Goal: Contribute content

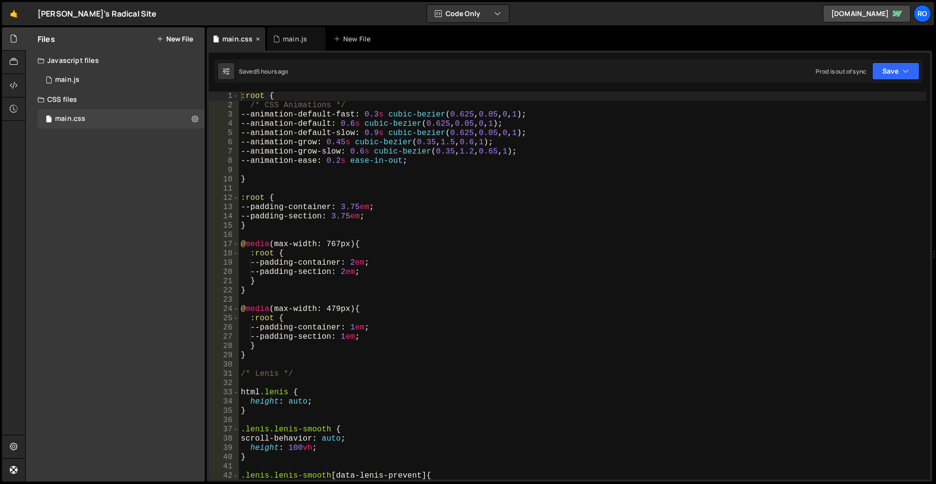
click at [244, 44] on div "main.css" at bounding box center [236, 38] width 58 height 23
click at [299, 41] on div "main.js" at bounding box center [295, 39] width 24 height 10
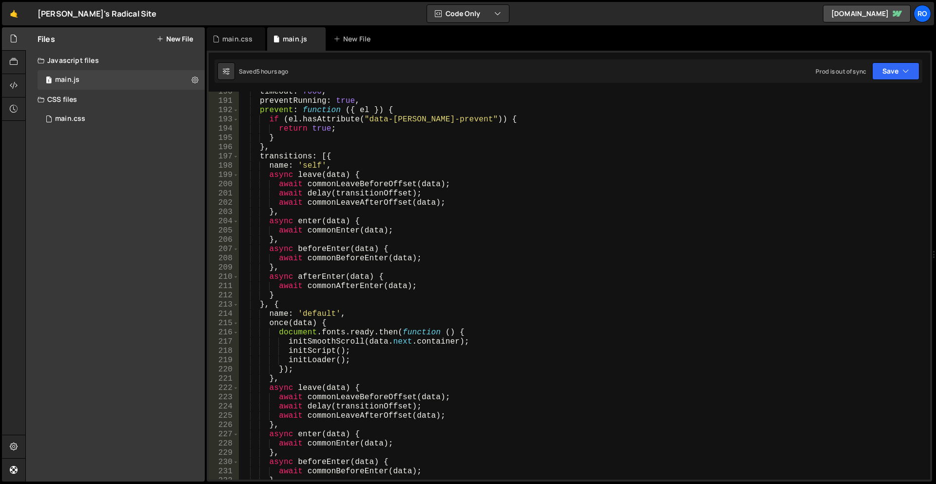
scroll to position [1755, 0]
click at [342, 289] on div "timeout : 7000 , preventRunning : true , prevent : function ( { el }) { if ( el…" at bounding box center [582, 290] width 687 height 406
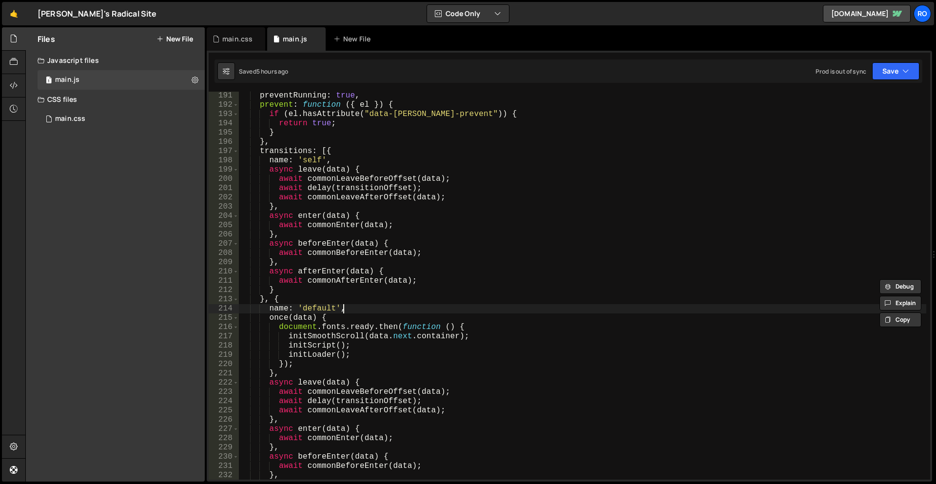
click at [365, 306] on div "preventRunning : true , prevent : function ( { el }) { if ( el . hasAttribute (…" at bounding box center [582, 294] width 687 height 406
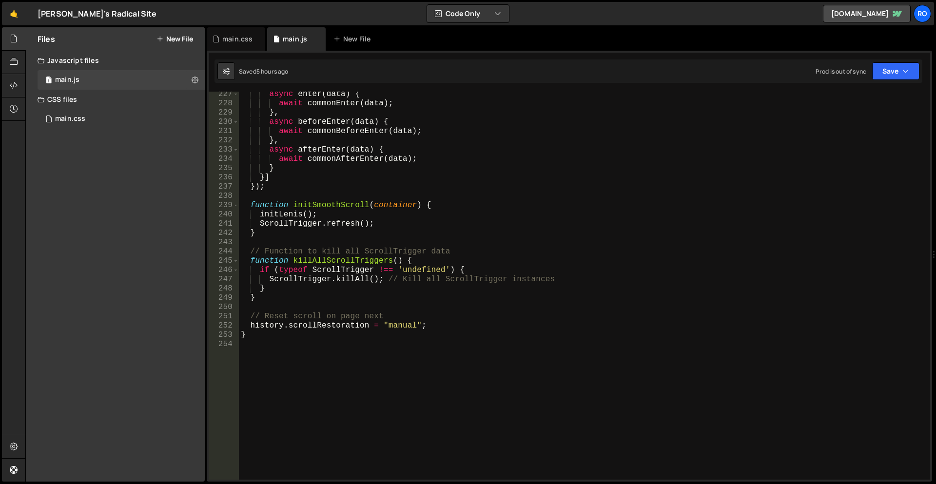
scroll to position [2095, 0]
drag, startPoint x: 342, startPoint y: 268, endPoint x: 345, endPoint y: 288, distance: 20.7
click at [345, 288] on div "async enter ( data ) { await commonEnter ( data ) ; } , async beforeEnter ( dat…" at bounding box center [582, 293] width 687 height 406
type textarea "// Reset scroll on page next"
click at [353, 318] on div "async enter ( data ) { await commonEnter ( data ) ; } , async beforeEnter ( dat…" at bounding box center [582, 293] width 687 height 406
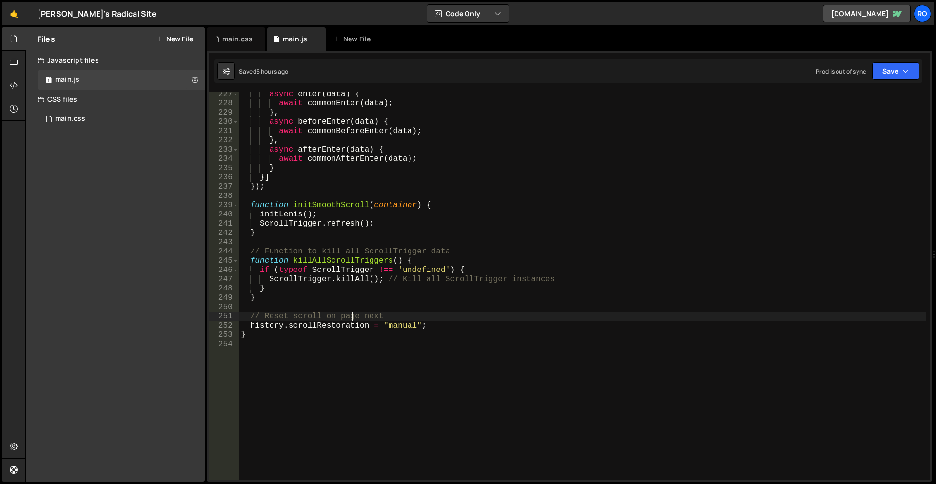
type textarea "history.scrollRestoration = "manual";"
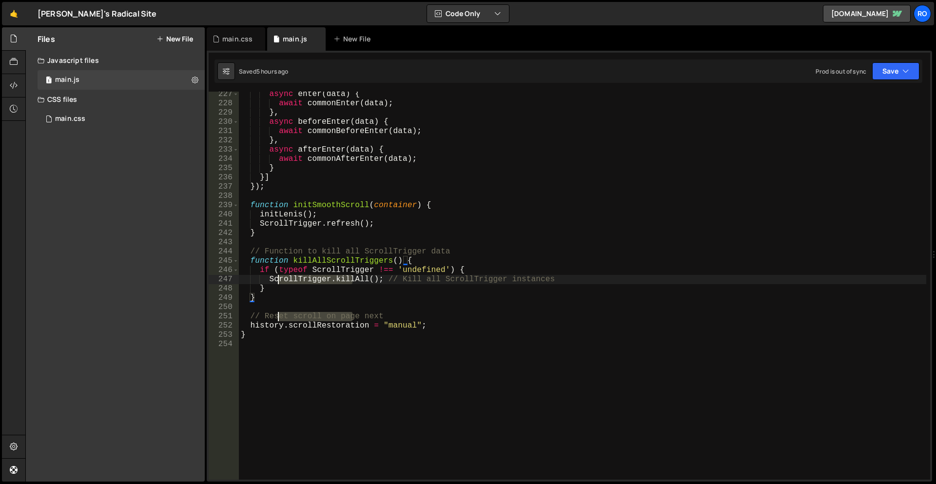
type textarea "// Function to kill all ScrollTrigger data"
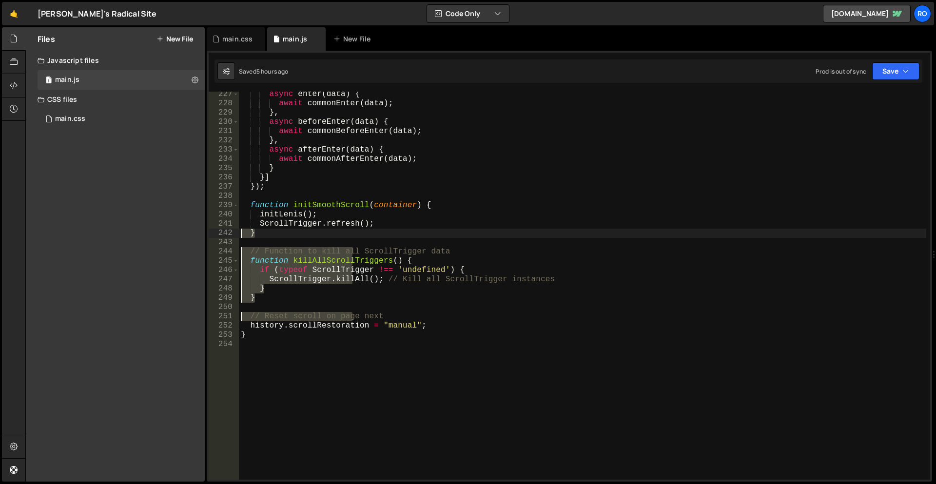
drag, startPoint x: 299, startPoint y: 358, endPoint x: 409, endPoint y: 231, distance: 168.0
click at [237, 232] on div "} 227 228 229 230 231 232 233 234 235 236 237 238 239 240 241 242 243 244 245 2…" at bounding box center [569, 286] width 721 height 388
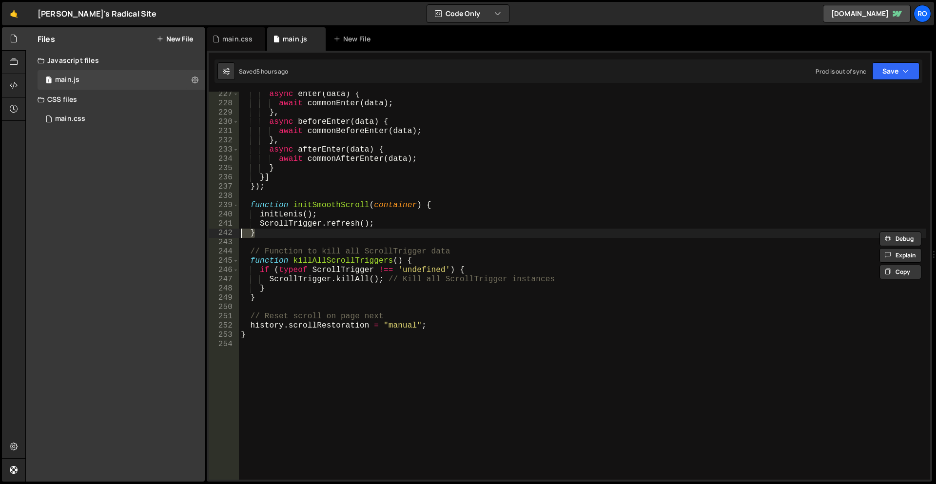
click at [460, 233] on div "async enter ( data ) { await commonEnter ( data ) ; } , async beforeEnter ( dat…" at bounding box center [582, 286] width 687 height 388
click at [399, 225] on div "async enter ( data ) { await commonEnter ( data ) ; } , async beforeEnter ( dat…" at bounding box center [582, 293] width 687 height 406
type textarea "ScrollTrigger.refresh();"
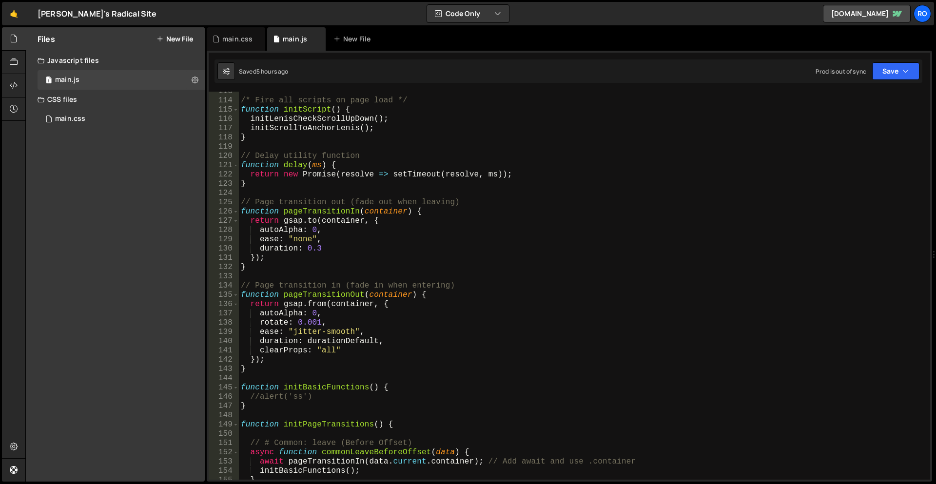
scroll to position [1043, 0]
click at [237, 34] on div "main.css" at bounding box center [236, 38] width 58 height 23
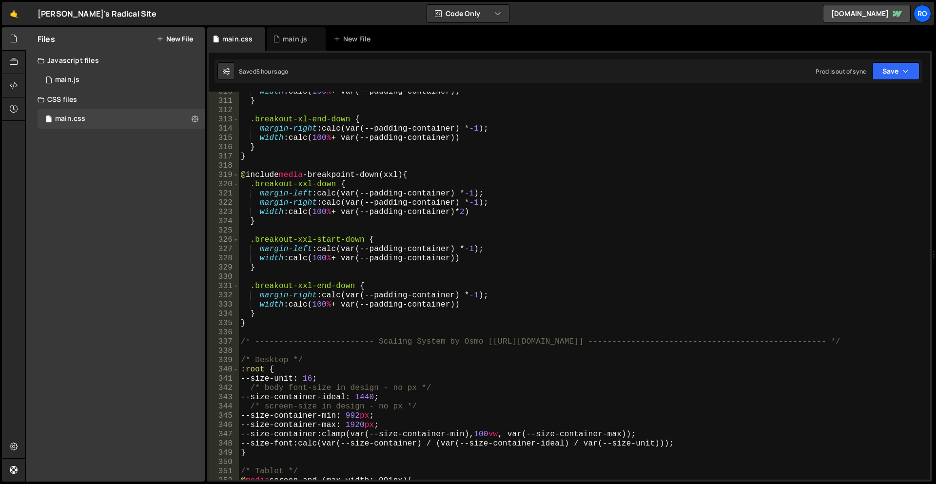
scroll to position [2924, 0]
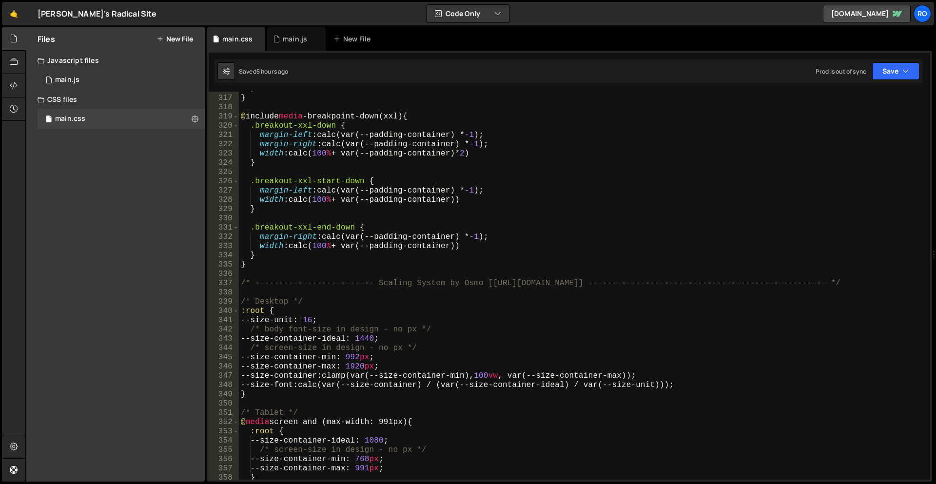
drag, startPoint x: 354, startPoint y: 254, endPoint x: 312, endPoint y: 183, distance: 82.3
click at [312, 186] on div "} } @ include media -breakpoint-down(xxl) { .breakout-xxl-down { margin-left : …" at bounding box center [582, 287] width 687 height 406
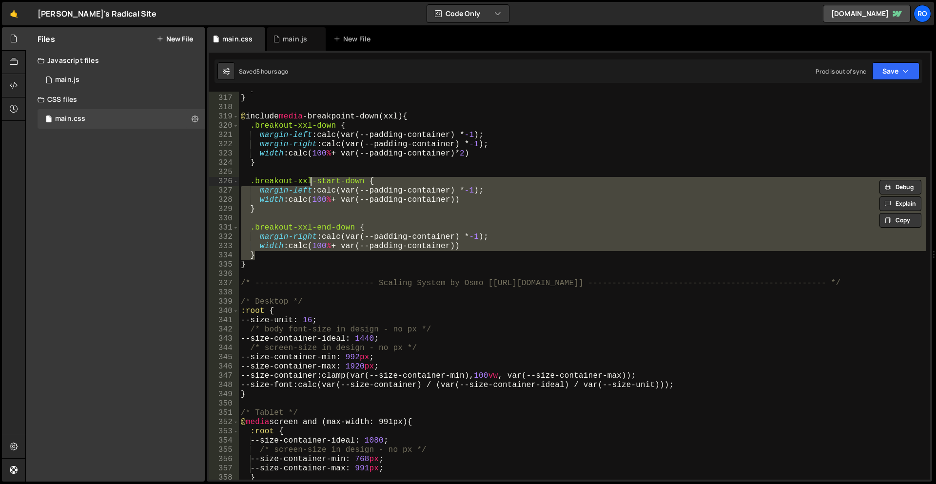
click at [405, 260] on div "} } @ include media -breakpoint-down(xxl) { .breakout-xxl-down { margin-left : …" at bounding box center [582, 287] width 687 height 406
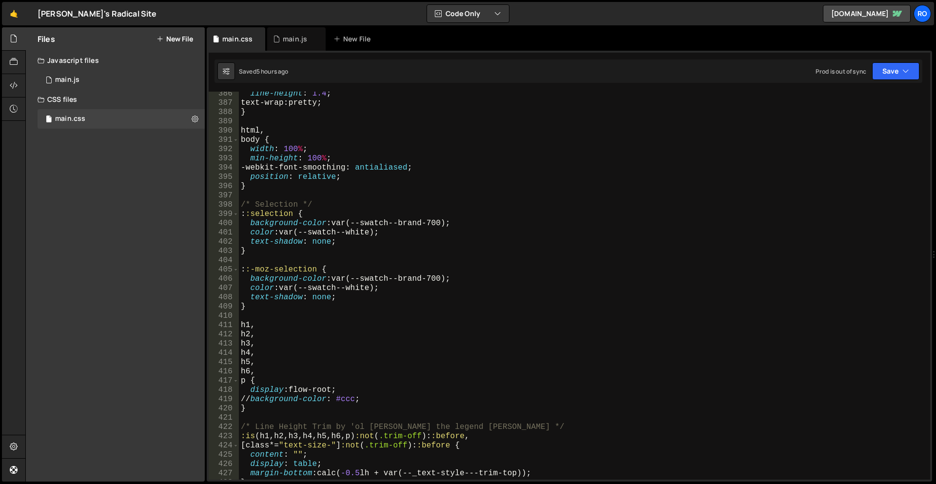
scroll to position [3568, 0]
click at [261, 398] on div "line-height : 1.4 ; text-wrap : pretty ; } html , body { width : 100 % ; min-he…" at bounding box center [582, 292] width 687 height 406
click at [503, 357] on div "line-height : 1.4 ; text-wrap : pretty ; } html , body { width : 100 % ; min-he…" at bounding box center [582, 292] width 687 height 406
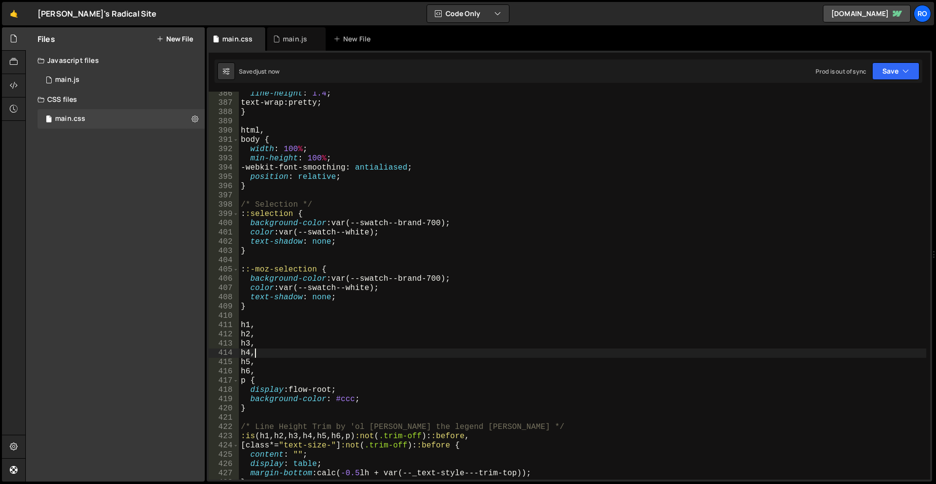
scroll to position [3626, 0]
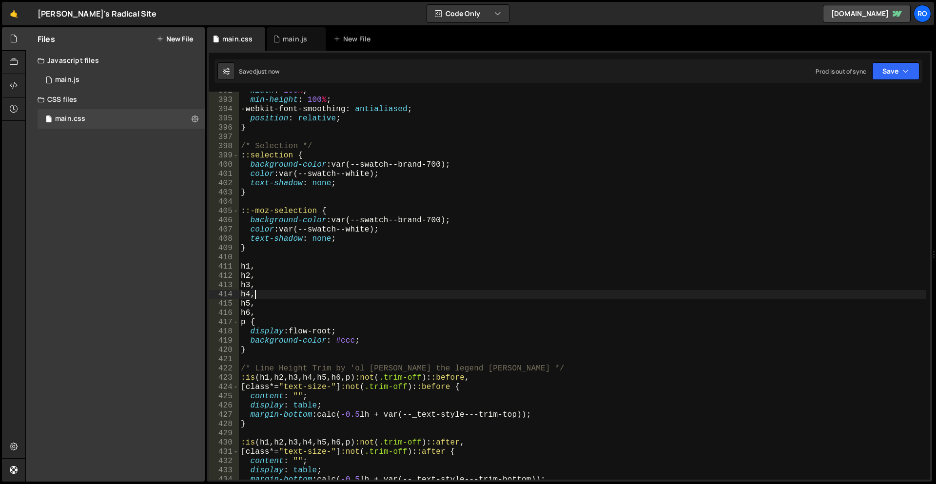
click at [343, 343] on div "width : 100 % ; min-height : 100 % ; -webkit-font-smoothing : antialiased ; pos…" at bounding box center [582, 289] width 687 height 406
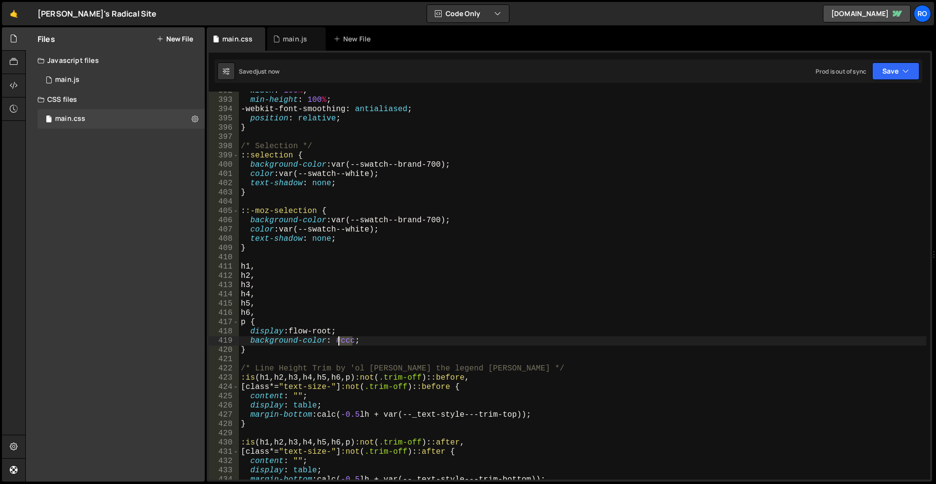
click at [343, 343] on div "width : 100 % ; min-height : 100 % ; -webkit-font-smoothing : antialiased ; pos…" at bounding box center [582, 289] width 687 height 406
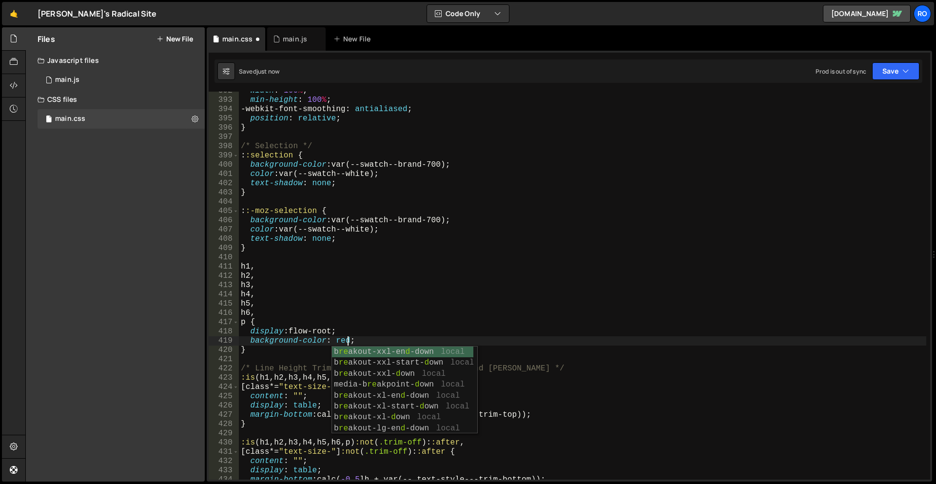
scroll to position [0, 6]
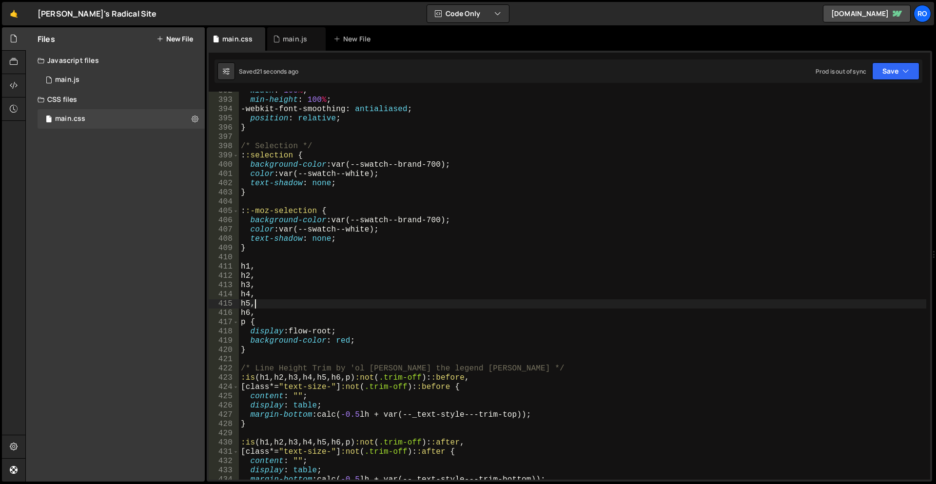
click at [323, 301] on div "width : 100 % ; min-height : 100 % ; -webkit-font-smoothing : antialiased ; pos…" at bounding box center [582, 289] width 687 height 406
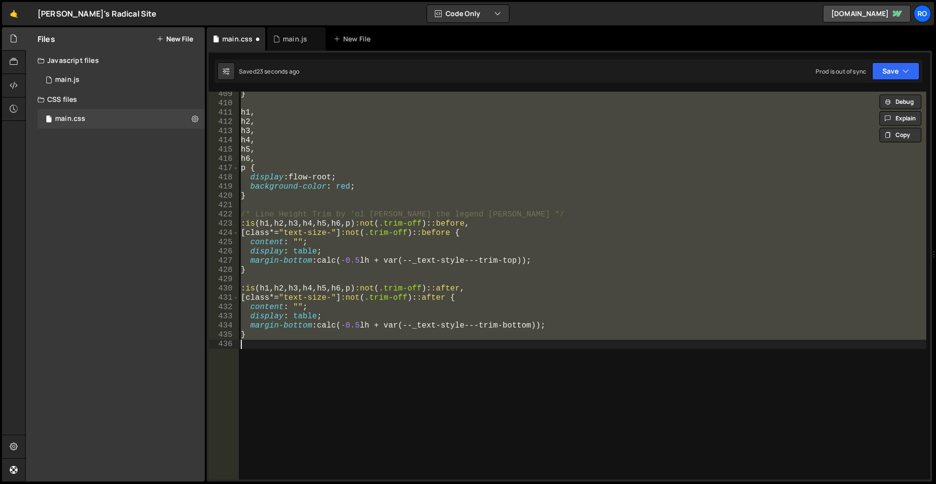
scroll to position [3664, 0]
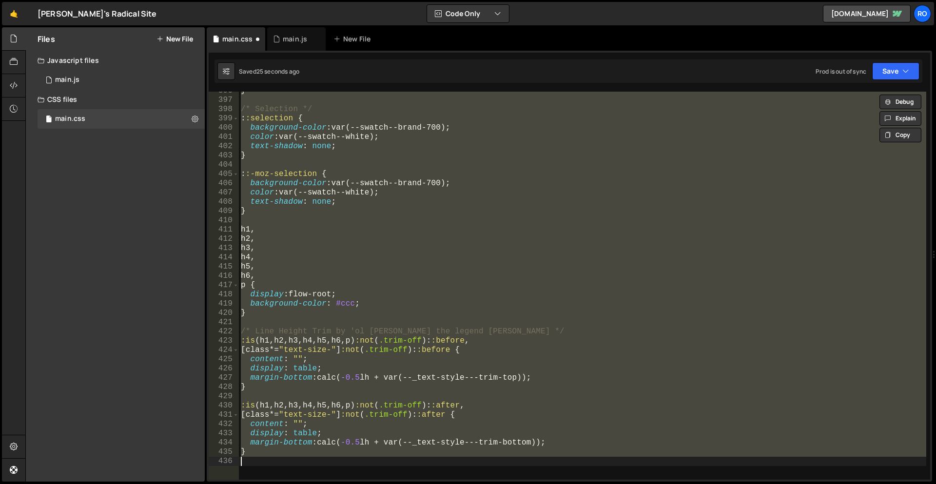
click at [262, 301] on div "} /* Selection */ : :selection { background-color : var(--swatch--brand-700) ; …" at bounding box center [582, 286] width 687 height 388
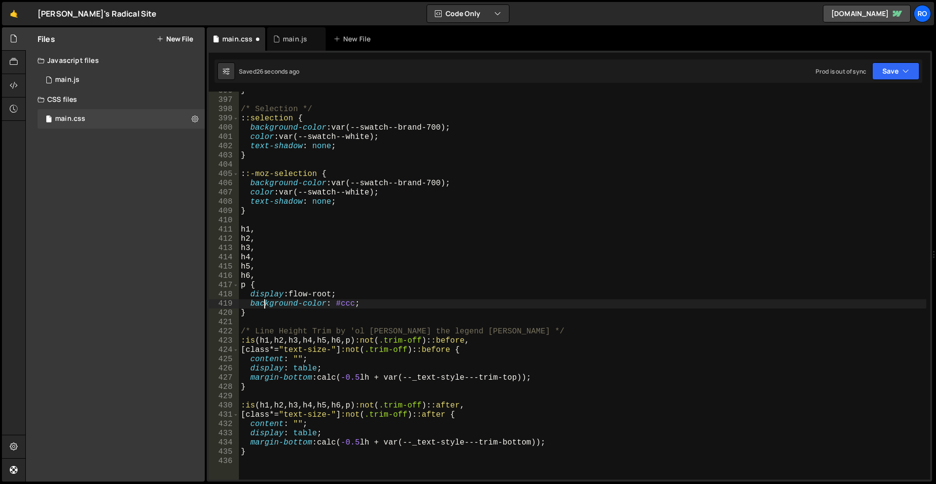
click at [252, 304] on div "} /* Selection */ : :selection { background-color : var(--swatch--brand-700) ; …" at bounding box center [582, 289] width 687 height 406
click at [376, 309] on div "} /* Selection */ : :selection { background-color : var(--swatch--brand-700) ; …" at bounding box center [582, 289] width 687 height 406
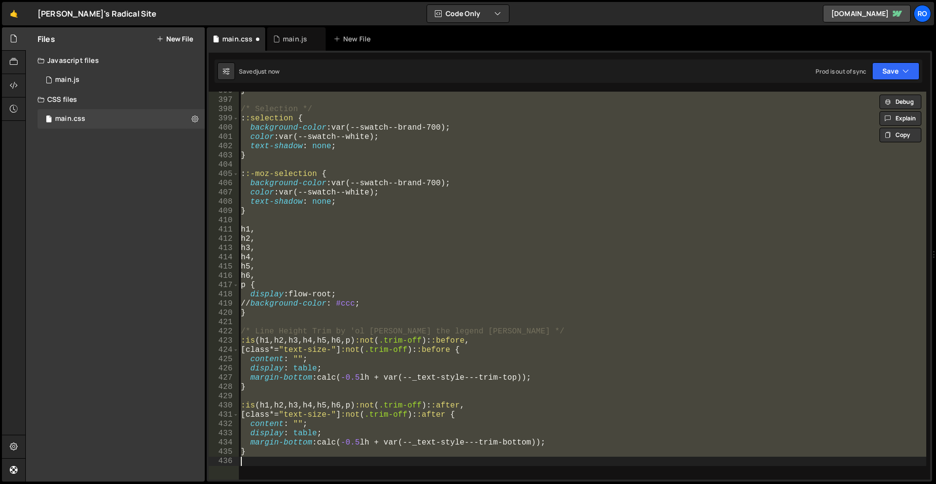
click at [374, 303] on div "} /* Selection */ : :selection { background-color : var(--swatch--brand-700) ; …" at bounding box center [582, 286] width 687 height 388
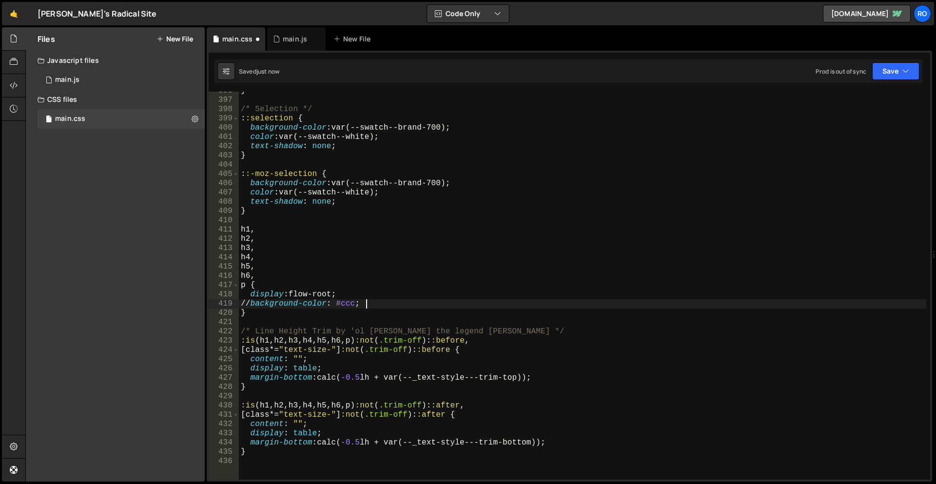
drag, startPoint x: 380, startPoint y: 301, endPoint x: 329, endPoint y: 305, distance: 51.3
click at [348, 302] on div "} /* Selection */ : :selection { background-color : var(--swatch--brand-700) ; …" at bounding box center [582, 289] width 687 height 406
click at [258, 304] on div "} /* Selection */ : :selection { background-color : var(--swatch--brand-700) ; …" at bounding box center [582, 289] width 687 height 406
drag, startPoint x: 367, startPoint y: 301, endPoint x: 250, endPoint y: 304, distance: 117.5
click at [250, 304] on div "} /* Selection */ : :selection { background-color : var(--swatch--brand-700) ; …" at bounding box center [582, 289] width 687 height 406
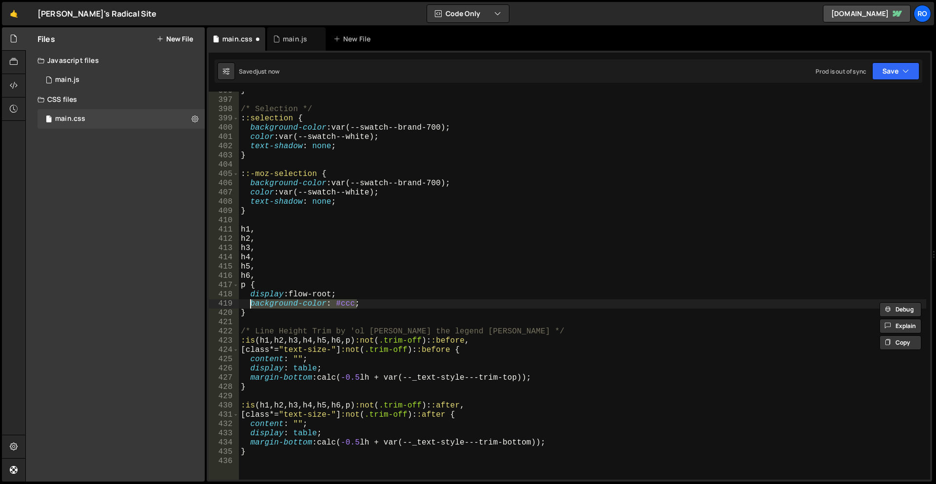
type textarea "/*background-color: #ccc;*/"
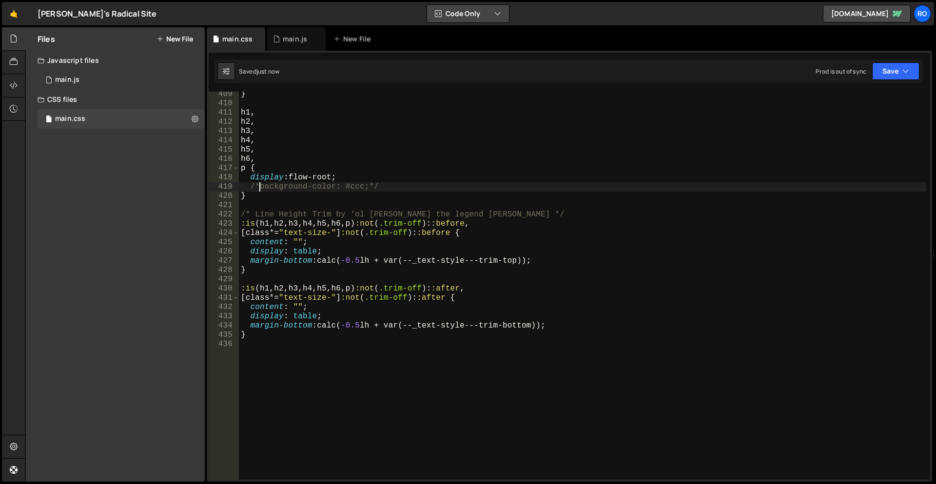
scroll to position [3547, 0]
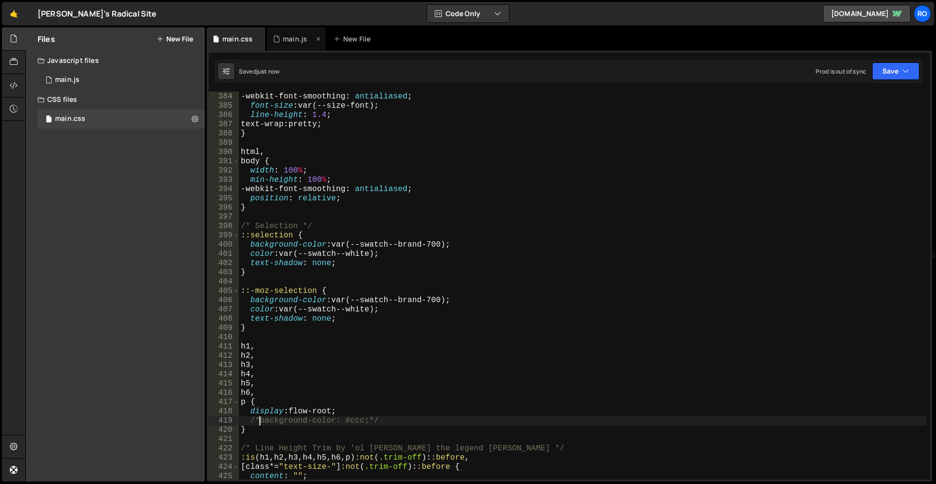
click at [289, 39] on div "main.js" at bounding box center [295, 39] width 24 height 10
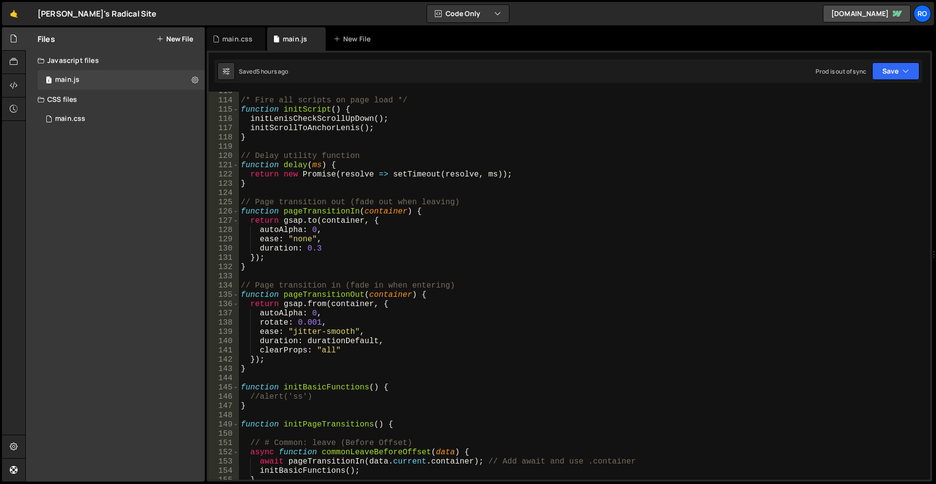
scroll to position [978, 0]
type textarea "}"
click at [376, 140] on div "/* Fire all scripts on page load */ function initScript ( ) { initLenisCheckScr…" at bounding box center [582, 290] width 687 height 406
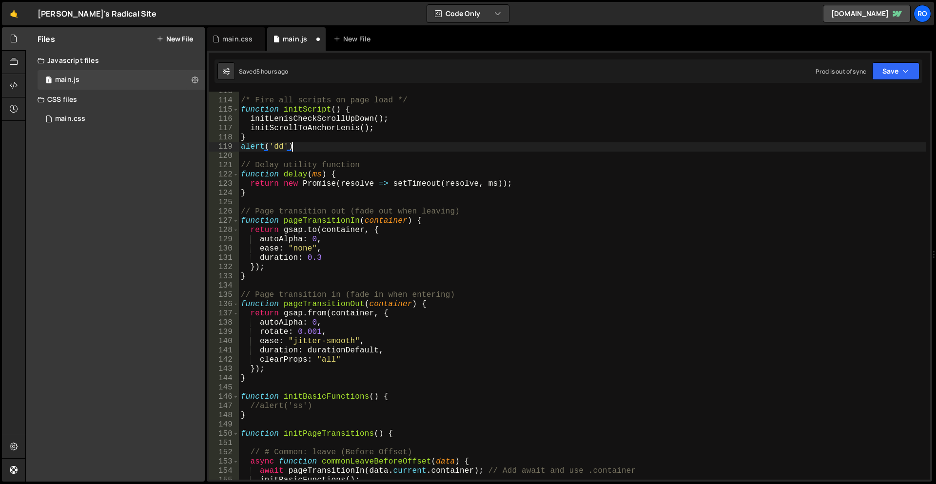
scroll to position [0, 3]
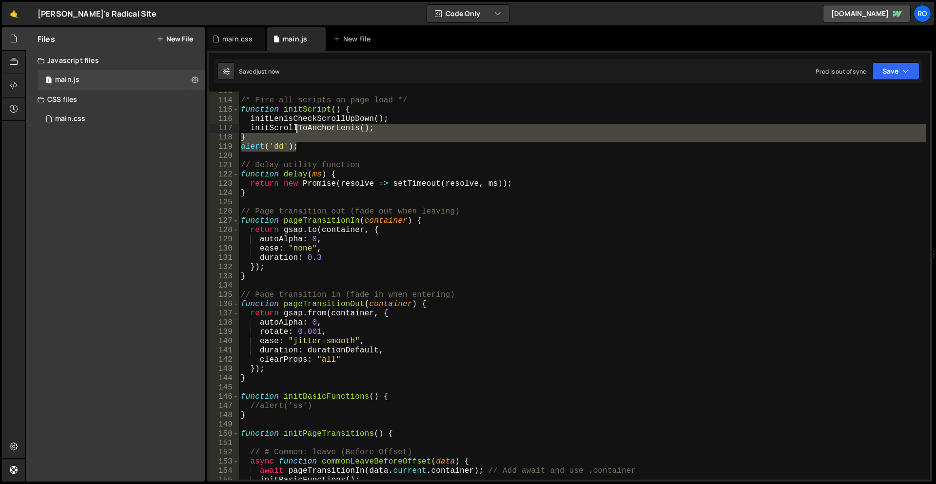
drag, startPoint x: 308, startPoint y: 143, endPoint x: 295, endPoint y: 132, distance: 16.2
click at [295, 132] on div "/* Fire all scripts on page load */ function initScript ( ) { initLenisCheckScr…" at bounding box center [582, 290] width 687 height 406
click at [300, 139] on div "/* Fire all scripts on page load */ function initScript ( ) { initLenisCheckScr…" at bounding box center [582, 286] width 687 height 388
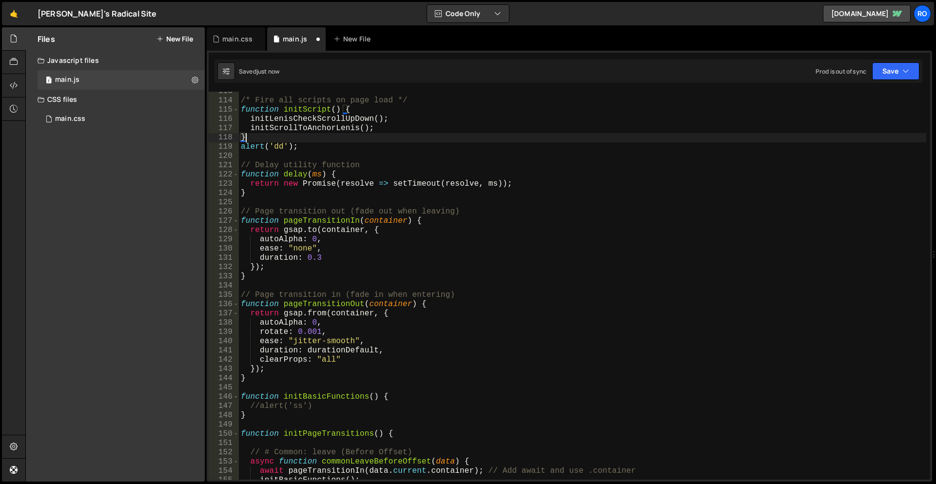
scroll to position [0, 0]
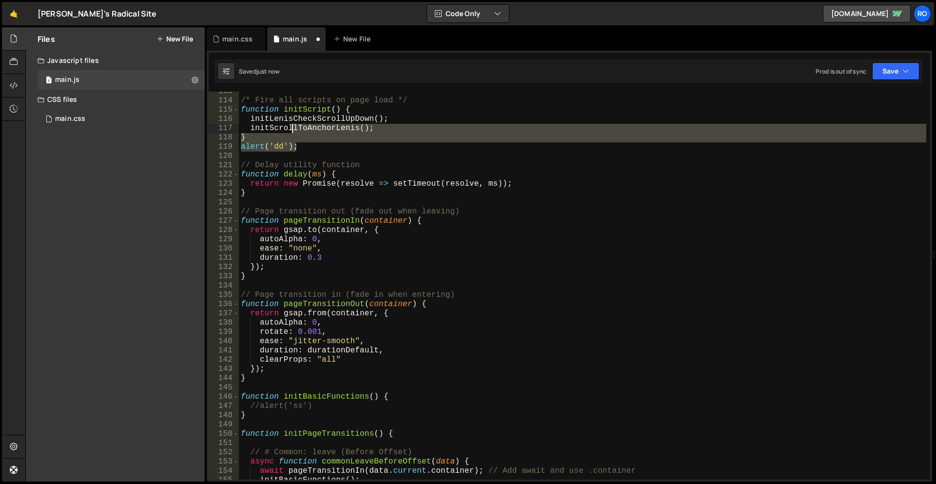
drag, startPoint x: 313, startPoint y: 147, endPoint x: 292, endPoint y: 132, distance: 25.6
click at [292, 132] on div "/* Fire all scripts on page load */ function initScript ( ) { initLenisCheckScr…" at bounding box center [582, 290] width 687 height 406
click at [316, 147] on div "/* Fire all scripts on page load */ function initScript ( ) { initLenisCheckScr…" at bounding box center [582, 286] width 687 height 388
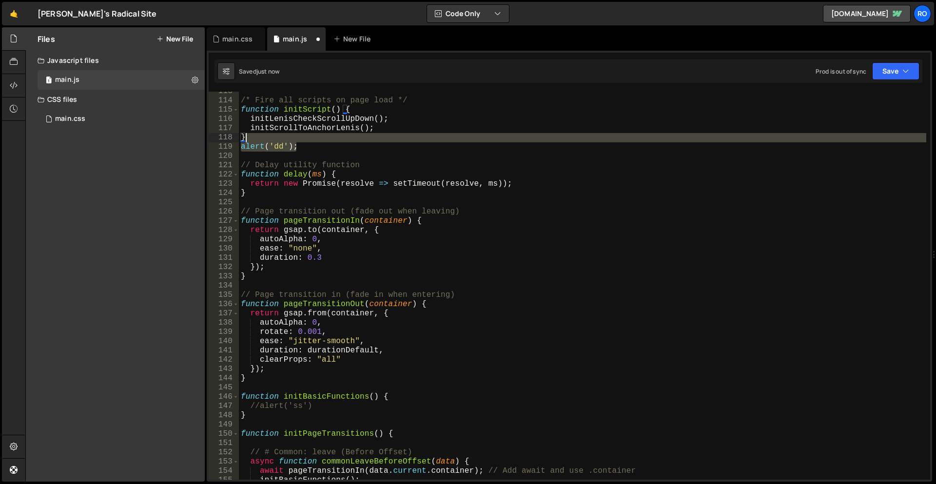
drag, startPoint x: 315, startPoint y: 145, endPoint x: 301, endPoint y: 135, distance: 16.8
click at [301, 135] on div "/* Fire all scripts on page load */ function initScript ( ) { initLenisCheckScr…" at bounding box center [582, 290] width 687 height 406
type textarea "}"
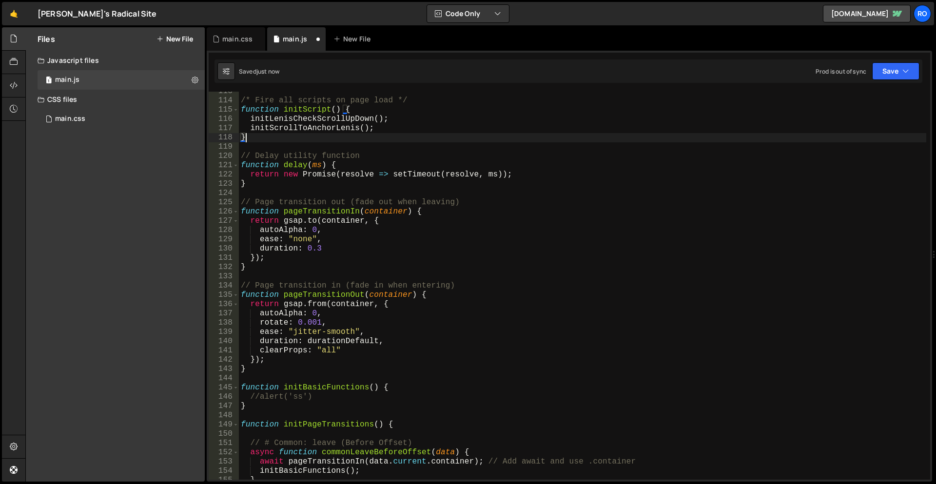
click at [324, 151] on div "/* Fire all scripts on page load */ function initScript ( ) { initLenisCheckScr…" at bounding box center [582, 290] width 687 height 406
click at [384, 176] on div "/* Fire all scripts on page load */ function initScript ( ) { initLenisCheckScr…" at bounding box center [582, 290] width 687 height 406
type textarea "}"
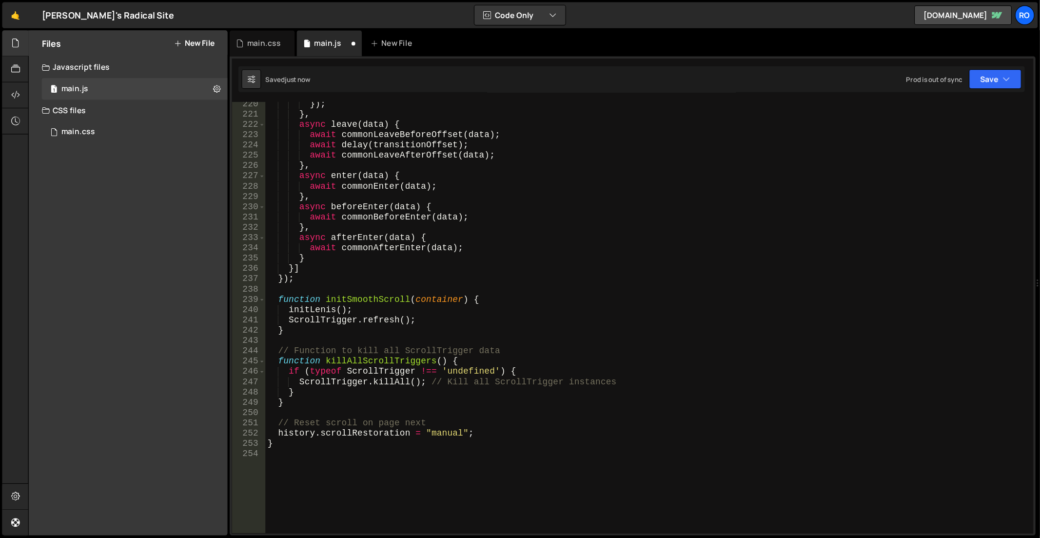
scroll to position [921, 0]
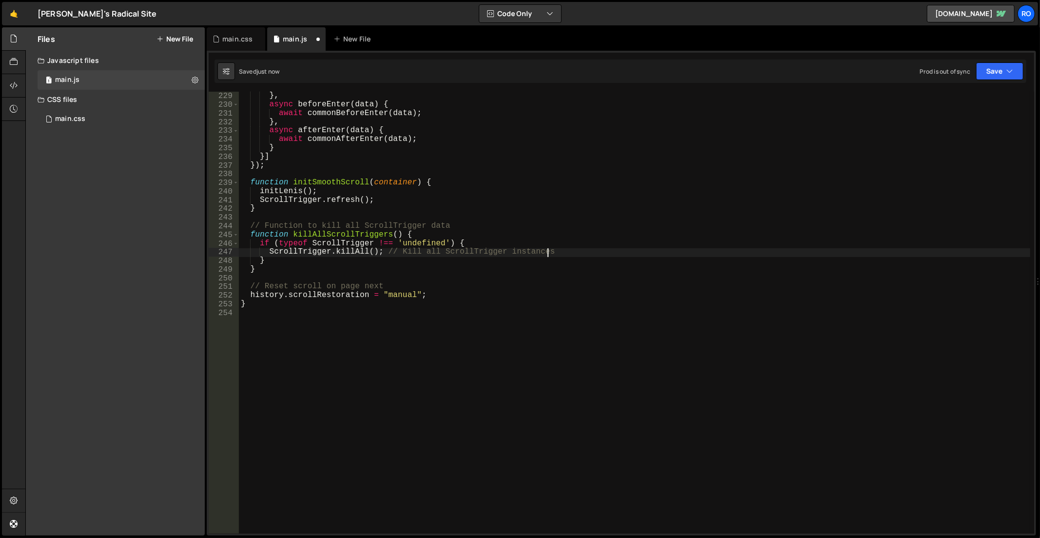
click at [584, 255] on div "await commonEnter ( data ) ; } , async beforeEnter ( data ) { await commonBefor…" at bounding box center [635, 313] width 792 height 460
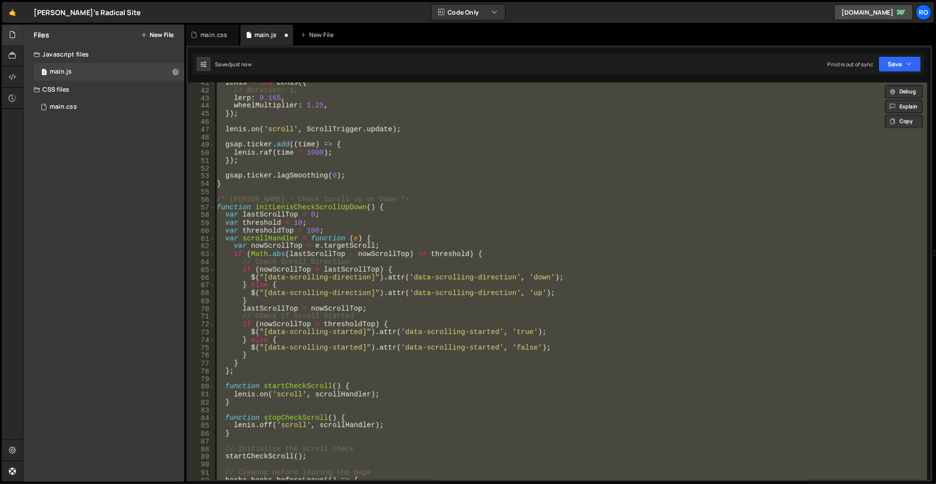
scroll to position [0, 0]
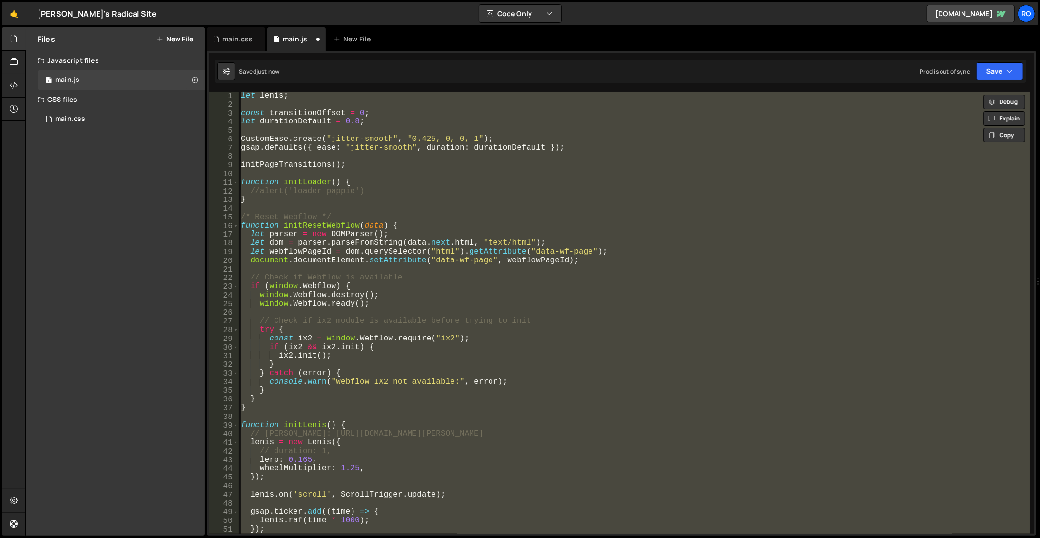
click at [582, 261] on div "let [PERSON_NAME] ; const transitionOffset = 0 ; let durationDefault = 0.8 ; Cu…" at bounding box center [634, 313] width 791 height 442
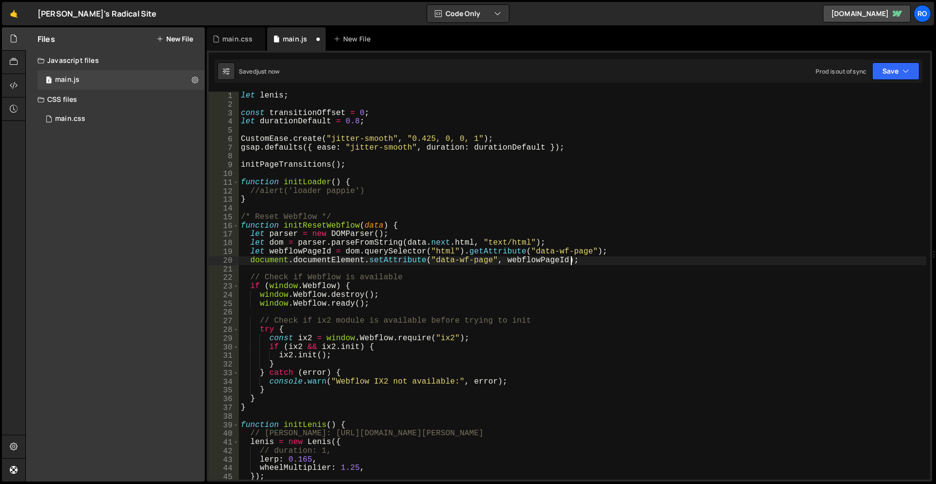
scroll to position [921, 0]
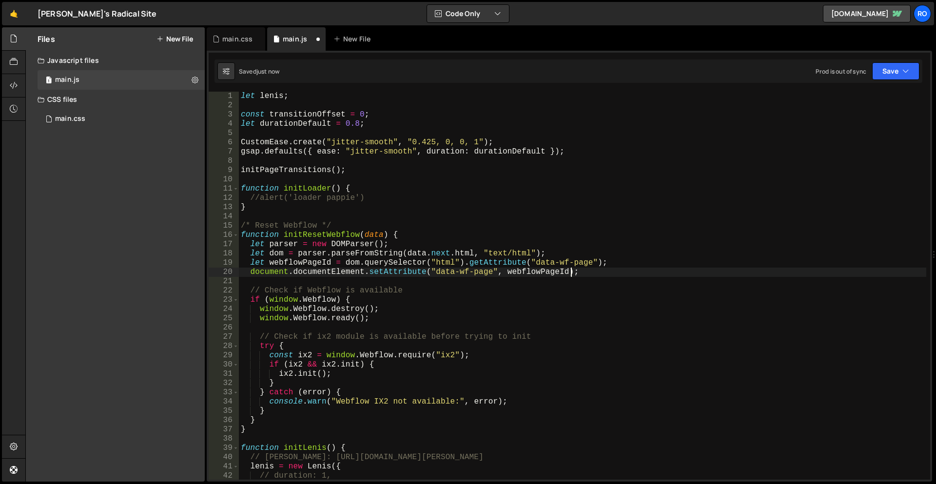
click at [529, 190] on div "let [PERSON_NAME] ; const transitionOffset = 0 ; let durationDefault = 0.8 ; Cu…" at bounding box center [582, 295] width 687 height 406
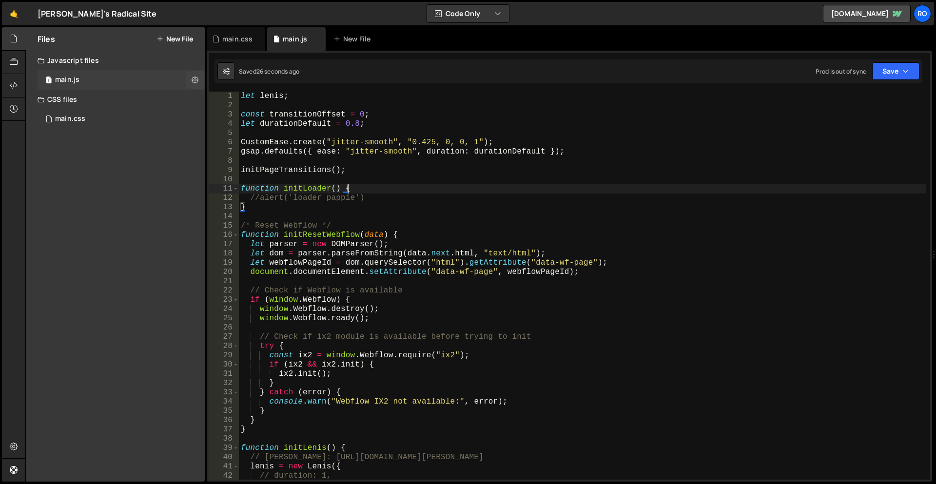
click at [72, 81] on div "main.js" at bounding box center [67, 80] width 24 height 9
click at [197, 81] on icon at bounding box center [195, 79] width 7 height 9
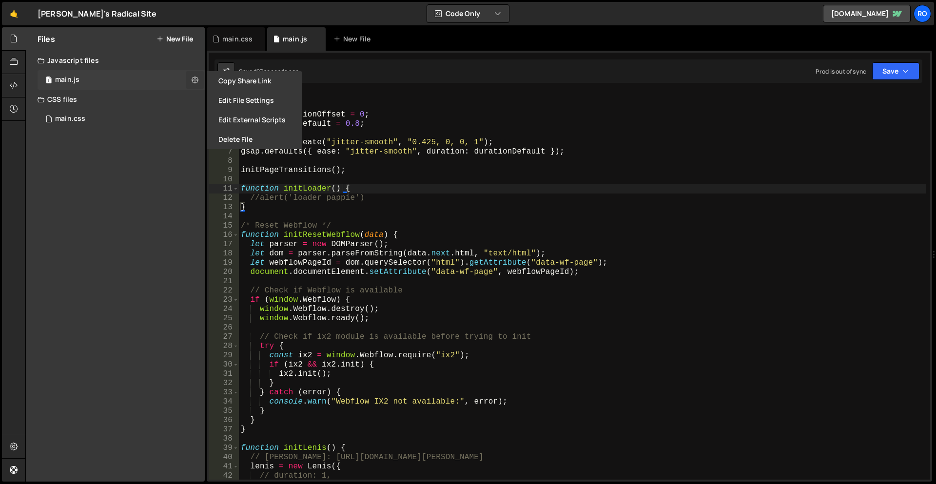
scroll to position [978, 0]
click at [262, 83] on button "Copy share link" at bounding box center [255, 80] width 96 height 19
click at [736, 212] on div "let [PERSON_NAME] ; const transitionOffset = 0 ; let durationDefault = 0.8 ; Cu…" at bounding box center [582, 295] width 687 height 406
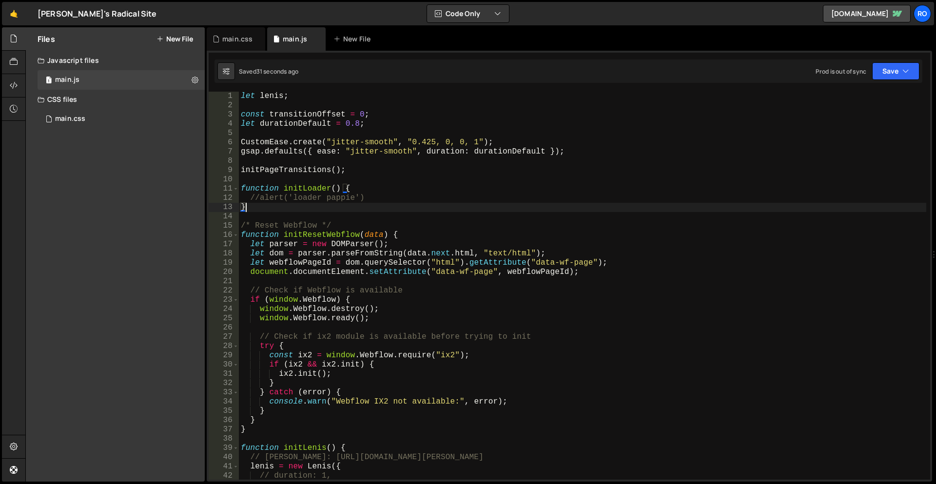
paste textarea "[URL][PERSON_NAME][DOMAIN_NAME][PERSON_NAME]"
type textarea "}"
click at [17, 91] on div at bounding box center [14, 85] width 24 height 23
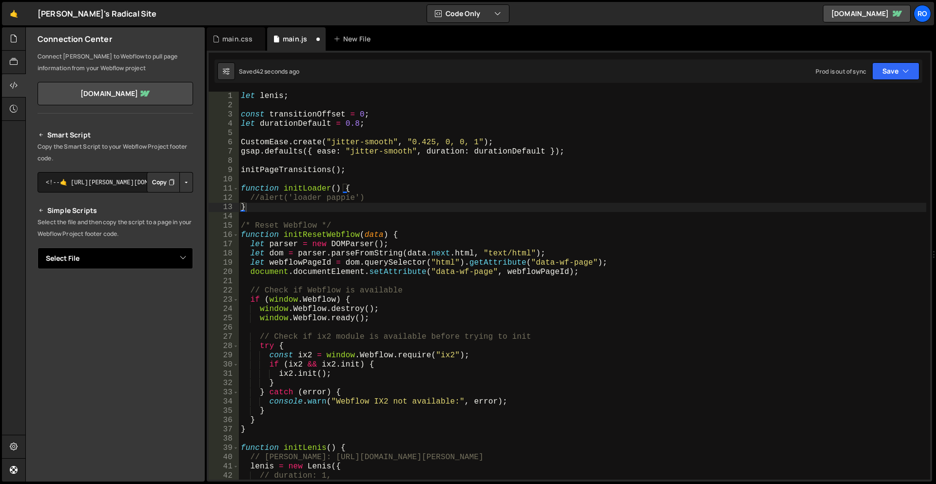
scroll to position [33, 0]
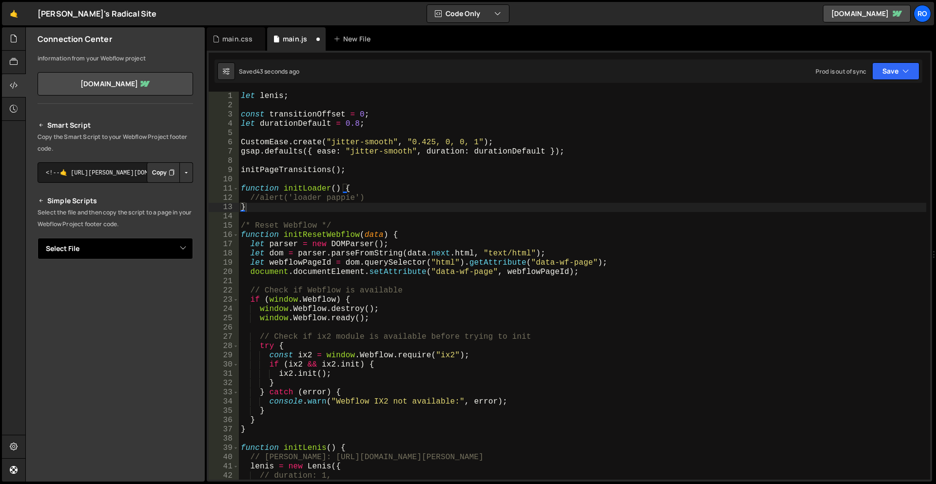
click at [185, 249] on select "Select File main.js main.css" at bounding box center [115, 248] width 155 height 21
click at [183, 250] on select "Select File main.js main.css" at bounding box center [115, 248] width 155 height 21
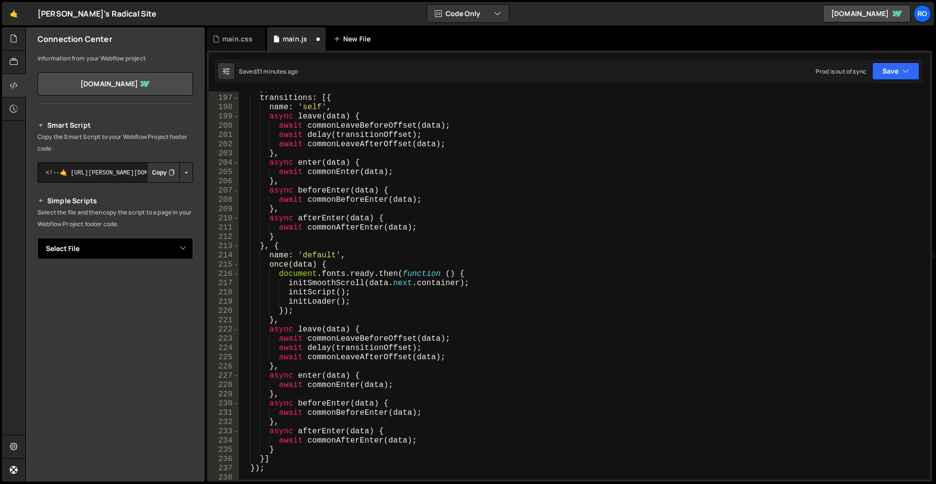
scroll to position [1813, 0]
click at [238, 39] on div "main.css" at bounding box center [237, 39] width 30 height 10
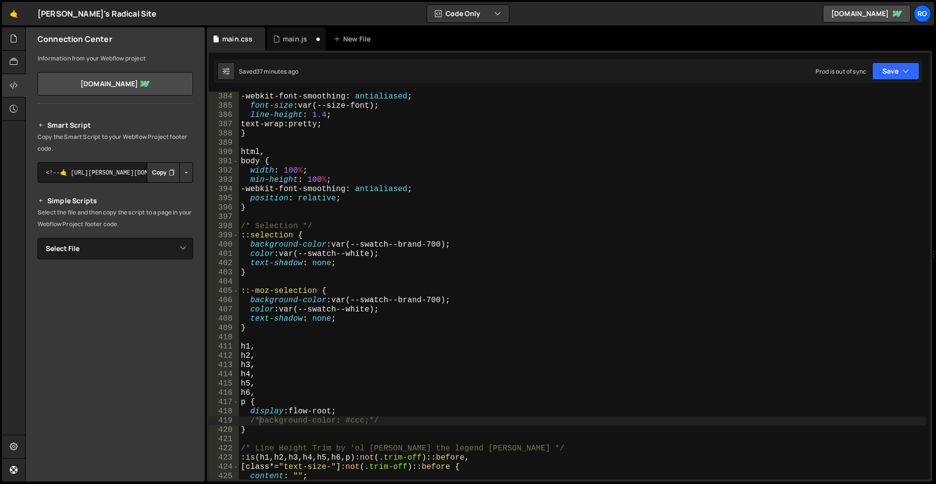
scroll to position [0, 0]
click at [294, 42] on div "main.js" at bounding box center [295, 39] width 24 height 10
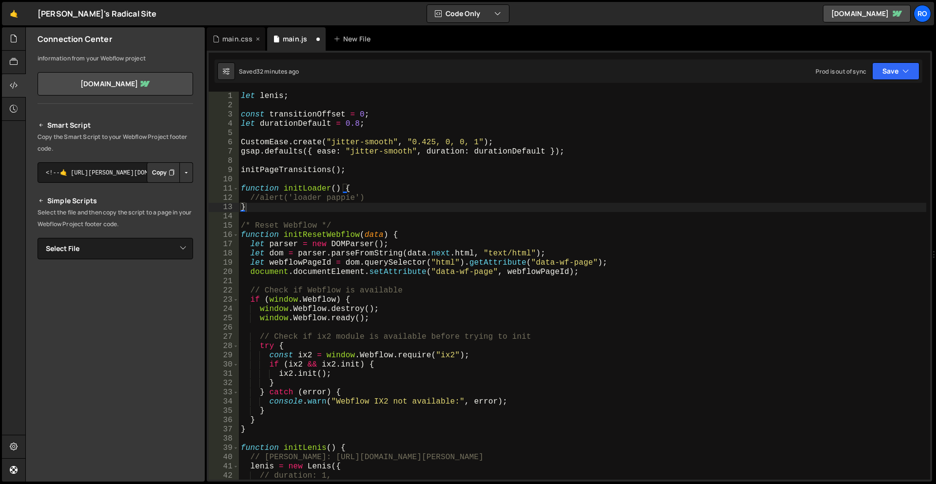
scroll to position [978, 0]
click at [240, 37] on div "main.css" at bounding box center [237, 39] width 30 height 10
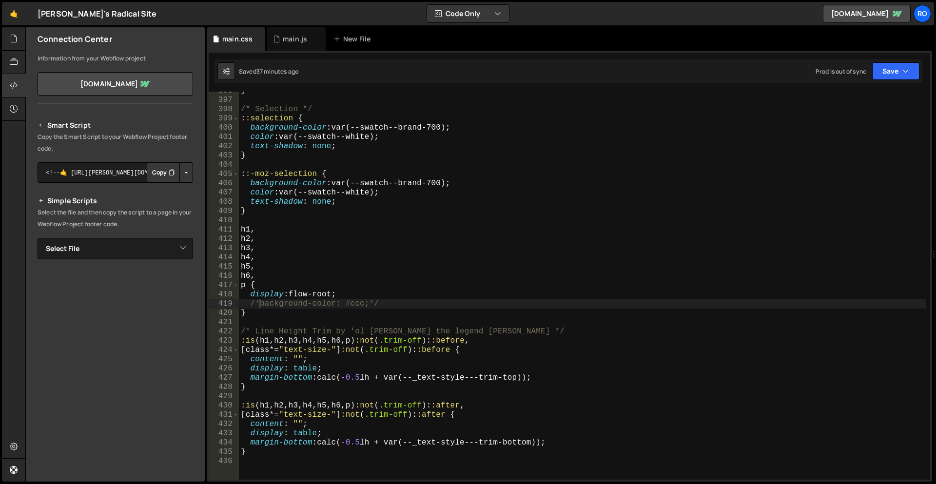
scroll to position [3839, 0]
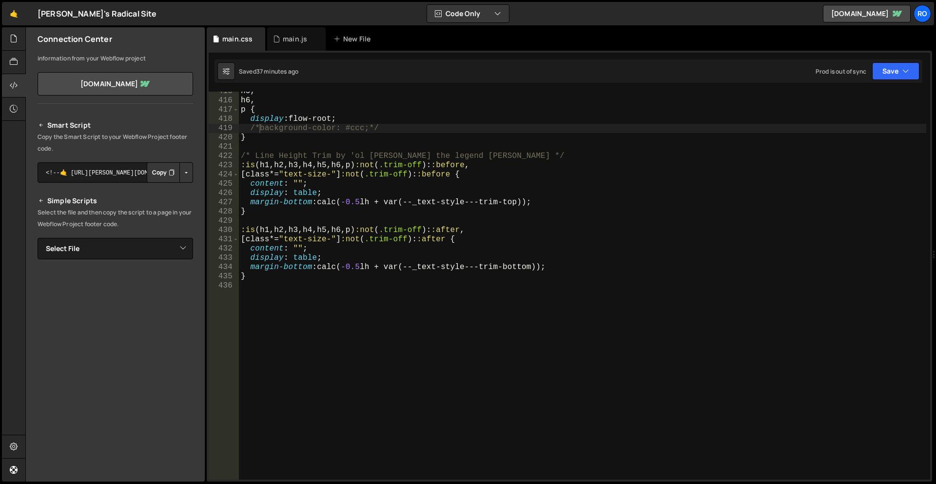
click at [464, 310] on div "h5 , h6 , p { display : flow-root ; /*background-color: #ccc;*/ } /* Line Heigh…" at bounding box center [582, 290] width 687 height 406
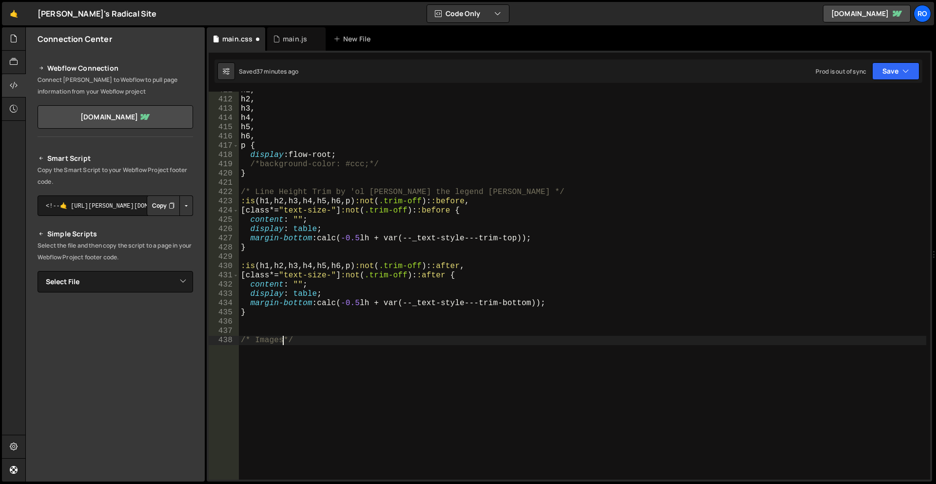
scroll to position [0, 2]
type textarea "/* Images */"
paste textarea "}"
click at [350, 368] on div "h1 , h2 , h3 , h4 , h5 , h6 , p { display : flow-root ; /*background-color: #cc…" at bounding box center [582, 289] width 687 height 406
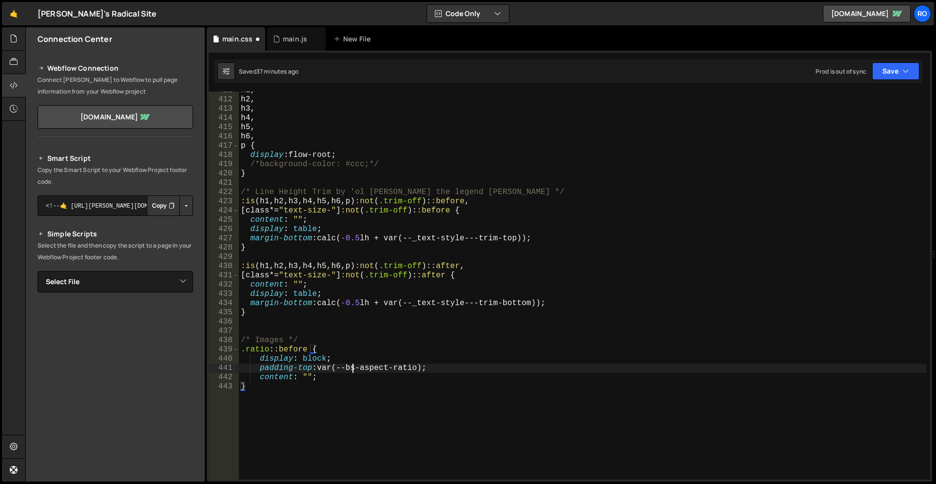
click at [350, 368] on div "h1 , h2 , h3 , h4 , h5 , h6 , p { display : flow-root ; /*background-color: #cc…" at bounding box center [582, 289] width 687 height 406
click at [378, 376] on div "h1 , h2 , h3 , h4 , h5 , h6 , p { display : flow-root ; /*background-color: #cc…" at bounding box center [582, 289] width 687 height 406
type textarea "}"
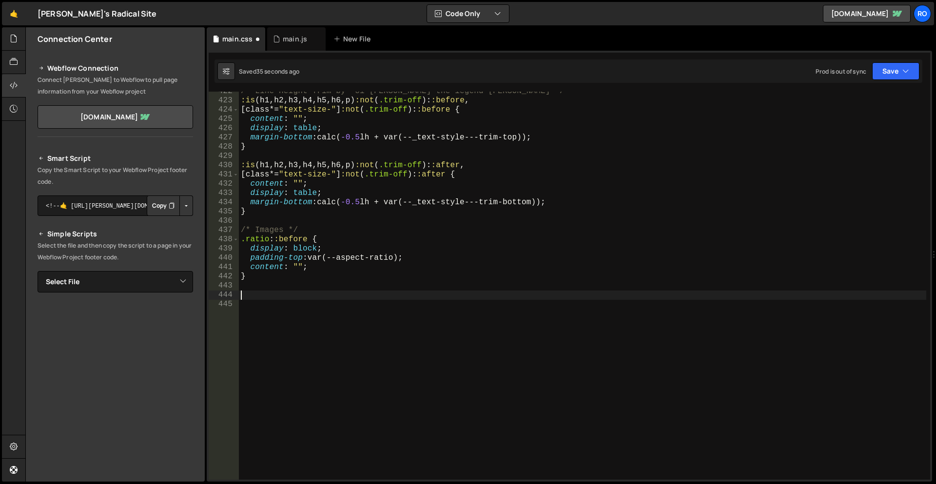
paste textarea "}"
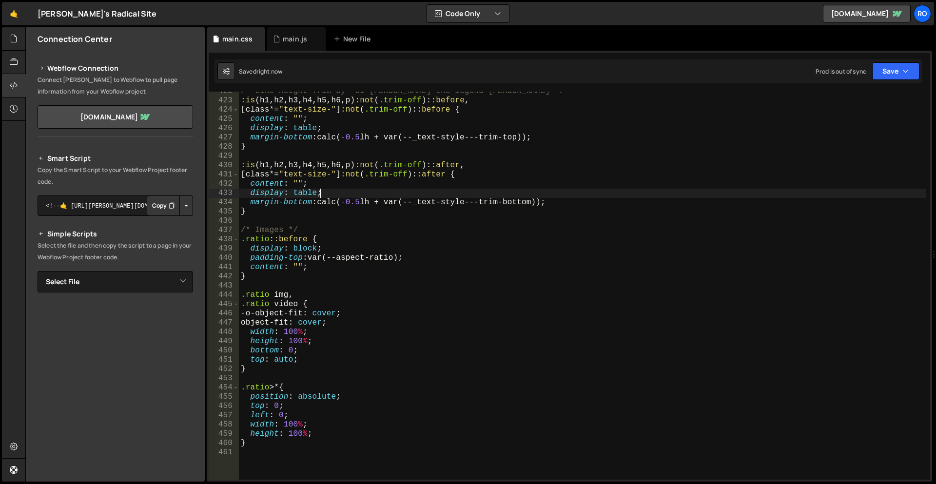
click at [431, 197] on div "/* Line Height Trim by 'ol [PERSON_NAME] the legend [PERSON_NAME] */ :is ( h1 ,…" at bounding box center [582, 290] width 687 height 406
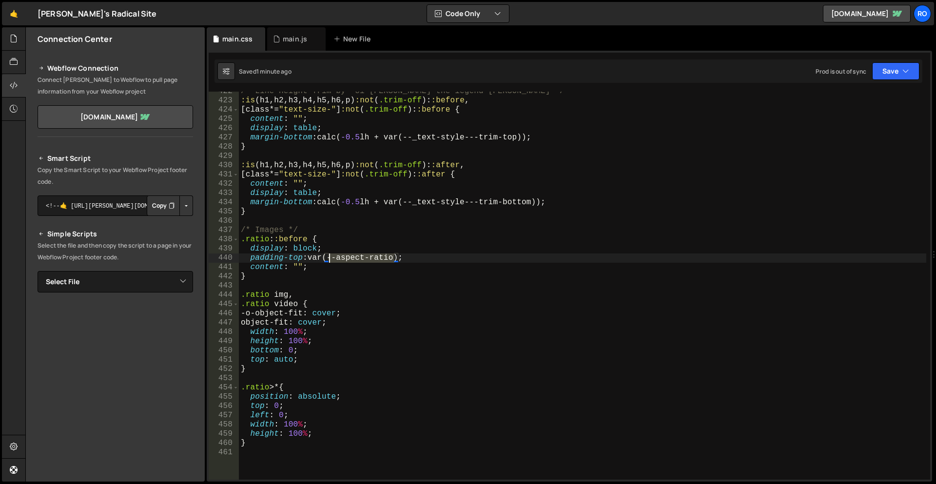
drag, startPoint x: 395, startPoint y: 256, endPoint x: 329, endPoint y: 257, distance: 66.3
click at [329, 257] on div "/* Line Height Trim by 'ol [PERSON_NAME] the legend [PERSON_NAME] */ :is ( h1 ,…" at bounding box center [582, 290] width 687 height 406
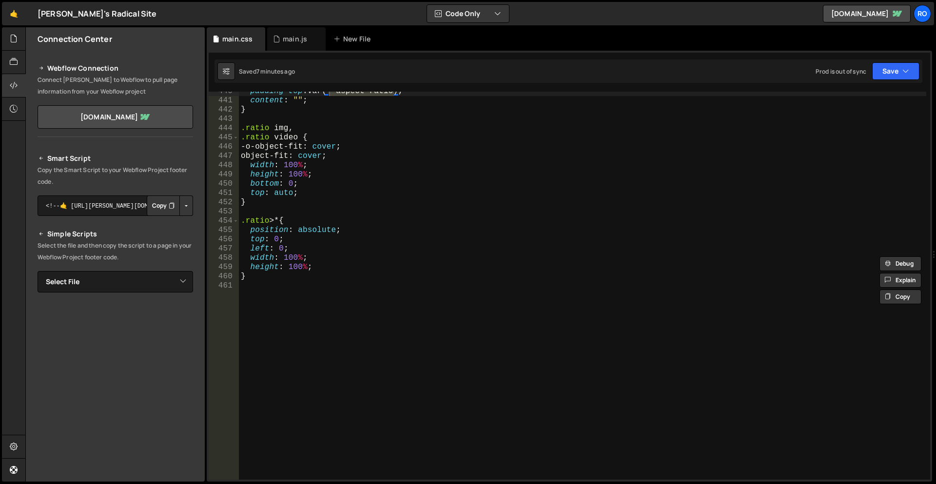
scroll to position [4012, 0]
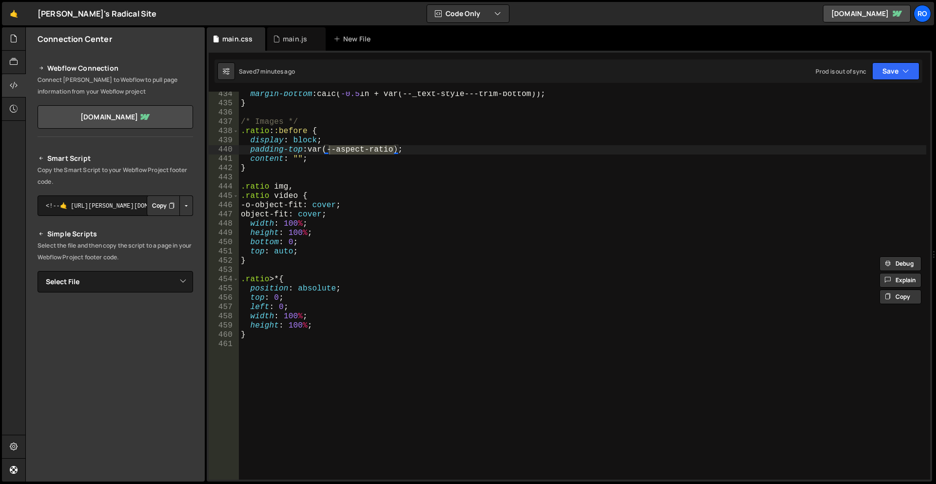
drag, startPoint x: 384, startPoint y: 151, endPoint x: 390, endPoint y: 151, distance: 6.3
click at [384, 151] on div "margin-bottom : calc( -0.5 lh + var(--_text-style---trim-bottom)) ; } /* Images…" at bounding box center [582, 286] width 687 height 388
drag, startPoint x: 396, startPoint y: 149, endPoint x: 329, endPoint y: 148, distance: 66.8
click at [329, 148] on div "margin-bottom : calc( -0.5 lh + var(--_text-style---trim-bottom)) ; } /* Images…" at bounding box center [582, 293] width 687 height 406
paste textarea "layout--"
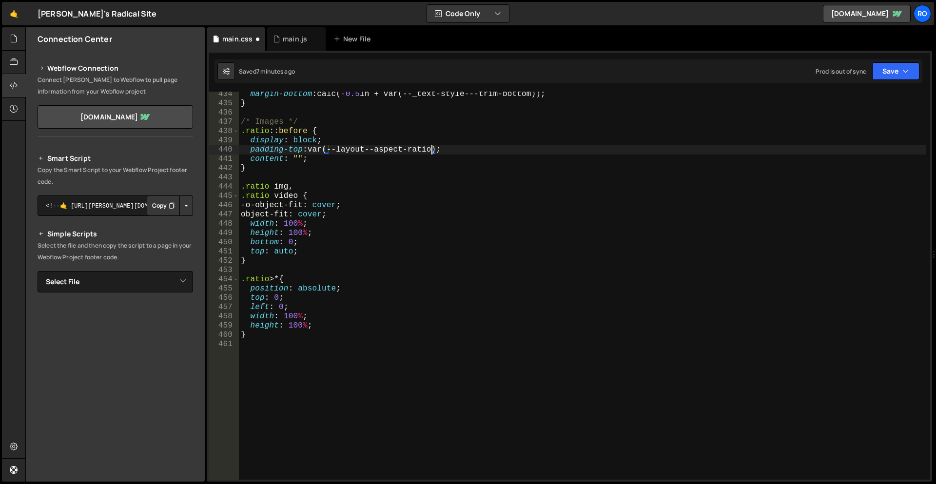
click at [399, 189] on div "margin-bottom : calc( -0.5 lh + var(--_text-style---trim-bottom)) ; } /* Images…" at bounding box center [582, 293] width 687 height 406
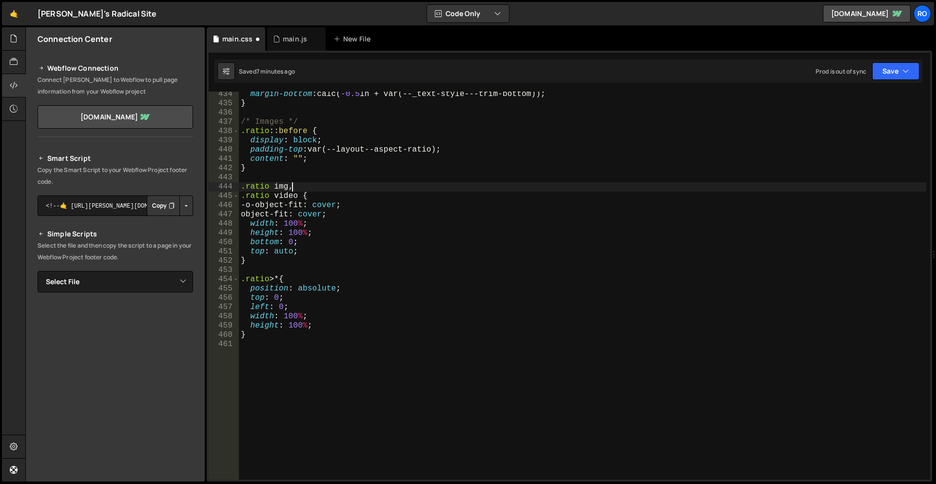
click at [833, 150] on div "margin-bottom : calc( -0.5 lh + var(--_text-style---trim-bottom)) ; } /* Images…" at bounding box center [582, 293] width 687 height 406
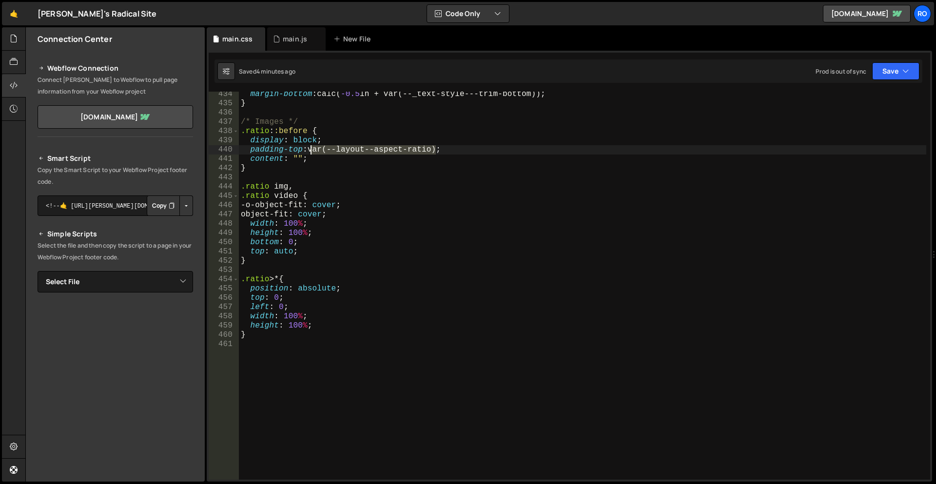
drag, startPoint x: 437, startPoint y: 148, endPoint x: 309, endPoint y: 151, distance: 127.7
click at [309, 151] on div "margin-bottom : calc( -0.5 lh + var(--_text-style---trim-bottom)) ; } /* Images…" at bounding box center [582, 293] width 687 height 406
click at [423, 206] on div "margin-bottom : calc( -0.5 lh + var(--_text-style---trim-bottom)) ; } /* Images…" at bounding box center [582, 293] width 687 height 406
drag, startPoint x: 432, startPoint y: 150, endPoint x: 330, endPoint y: 153, distance: 101.9
click at [330, 153] on div "margin-bottom : calc( -0.5 lh + var(--_text-style---trim-bottom)) ; } /* Images…" at bounding box center [582, 293] width 687 height 406
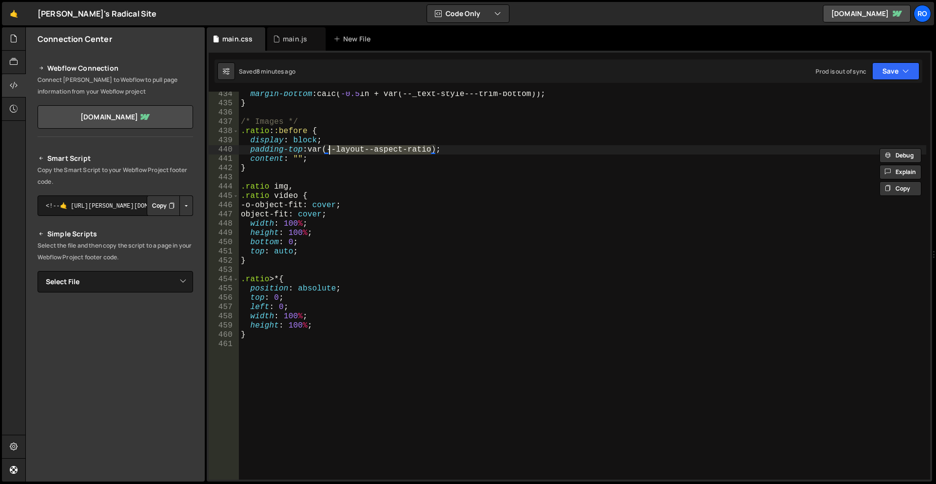
click at [404, 162] on div "margin-bottom : calc( -0.5 lh + var(--_text-style---trim-bottom)) ; } /* Images…" at bounding box center [582, 293] width 687 height 406
drag, startPoint x: 433, startPoint y: 149, endPoint x: 329, endPoint y: 152, distance: 103.4
click at [329, 152] on div "margin-bottom : calc( -0.5 lh + var(--_text-style---trim-bottom)) ; } /* Images…" at bounding box center [582, 293] width 687 height 406
click at [329, 157] on div "margin-bottom : calc( -0.5 lh + var(--_text-style---trim-bottom)) ; } /* Images…" at bounding box center [582, 293] width 687 height 406
drag, startPoint x: 489, startPoint y: 143, endPoint x: 271, endPoint y: 142, distance: 218.4
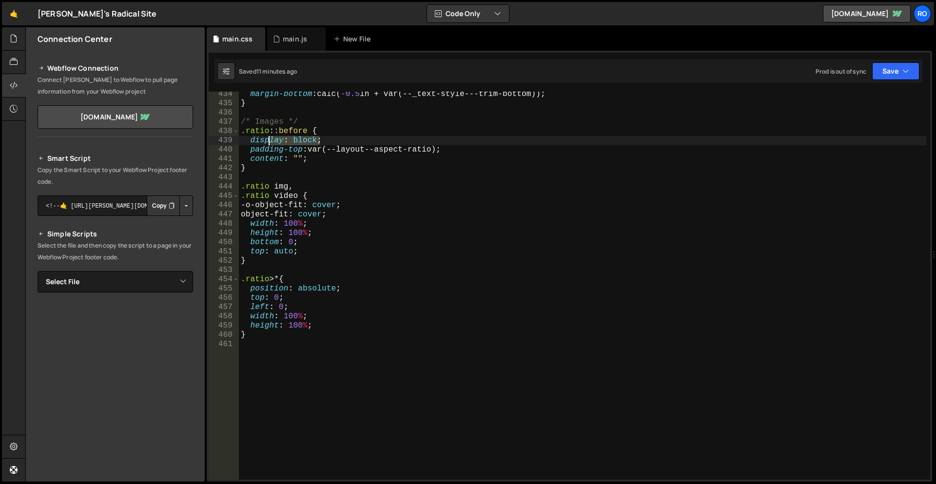
click at [271, 142] on div "margin-bottom : calc( -0.5 lh + var(--_text-style---trim-bottom)) ; } /* Images…" at bounding box center [582, 293] width 687 height 406
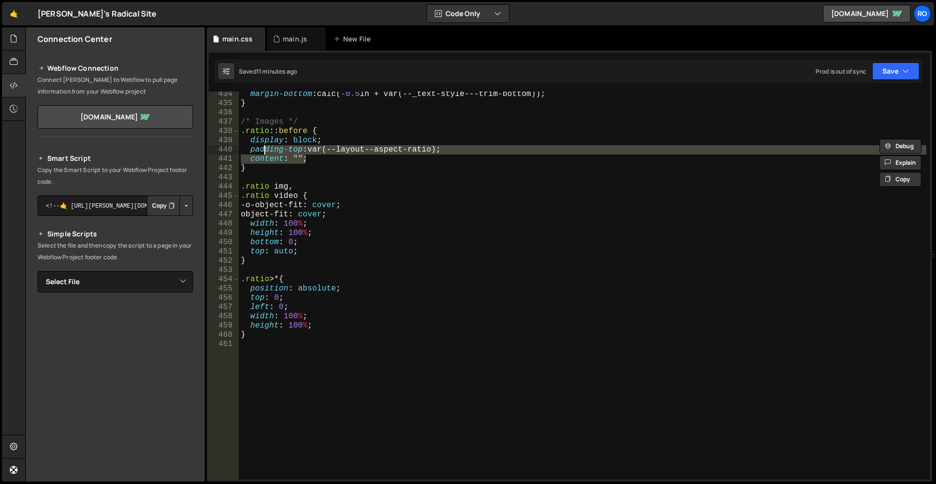
drag, startPoint x: 330, startPoint y: 160, endPoint x: 262, endPoint y: 154, distance: 68.5
click at [262, 154] on div "margin-bottom : calc( -0.5 lh + var(--_text-style---trim-bottom)) ; } /* Images…" at bounding box center [582, 293] width 687 height 406
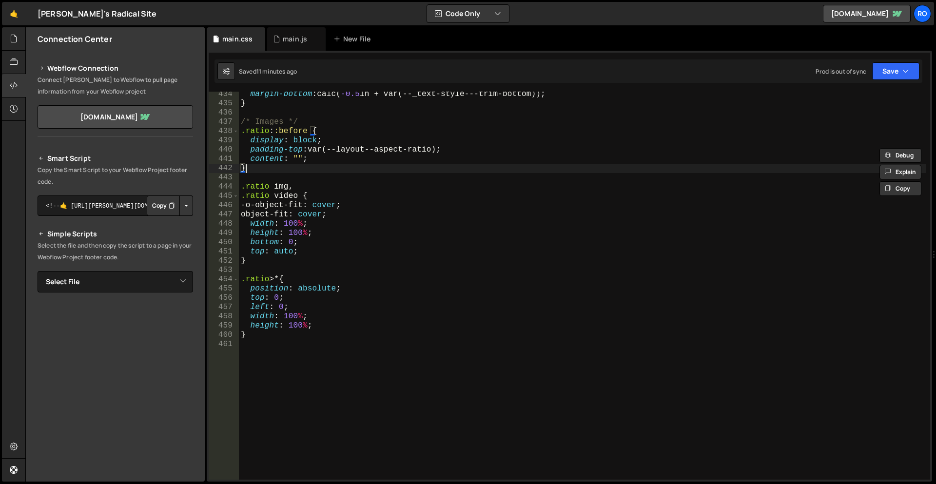
click at [273, 171] on div "margin-bottom : calc( -0.5 lh + var(--_text-style---trim-bottom)) ; } /* Images…" at bounding box center [582, 293] width 687 height 406
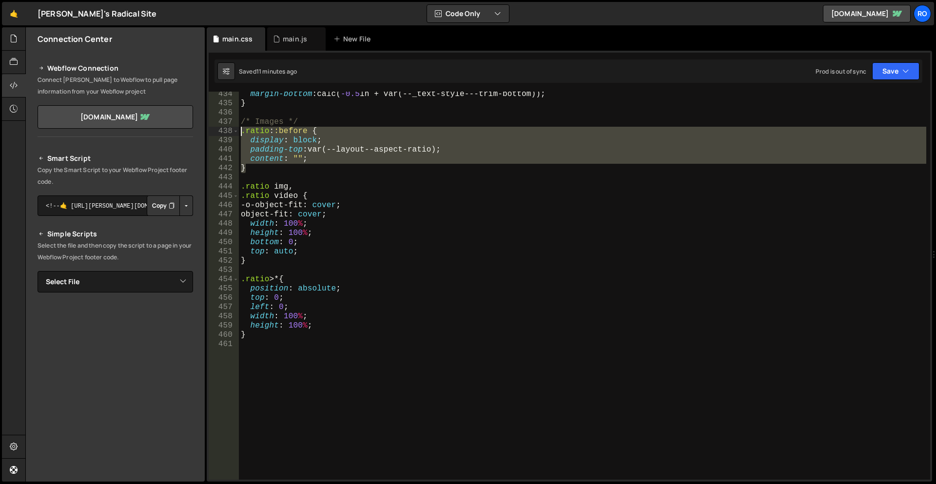
drag, startPoint x: 271, startPoint y: 170, endPoint x: 222, endPoint y: 132, distance: 62.1
click at [222, 132] on div "} 434 435 436 437 438 439 440 441 442 443 444 445 446 447 448 449 450 451 452 4…" at bounding box center [569, 286] width 721 height 388
type textarea ".ratio::before { display: block;"
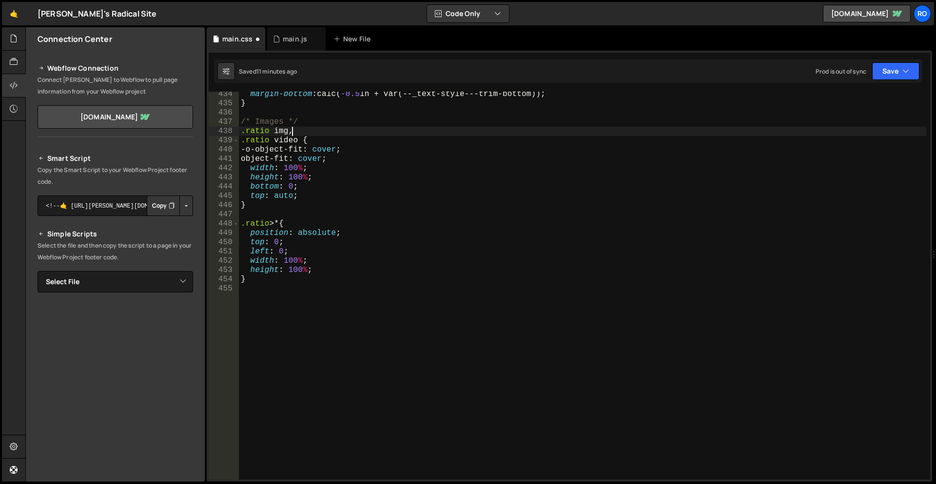
click at [586, 127] on div "margin-bottom : calc( -0.5 lh + var(--_text-style---trim-bottom)) ; } /* Images…" at bounding box center [582, 293] width 687 height 406
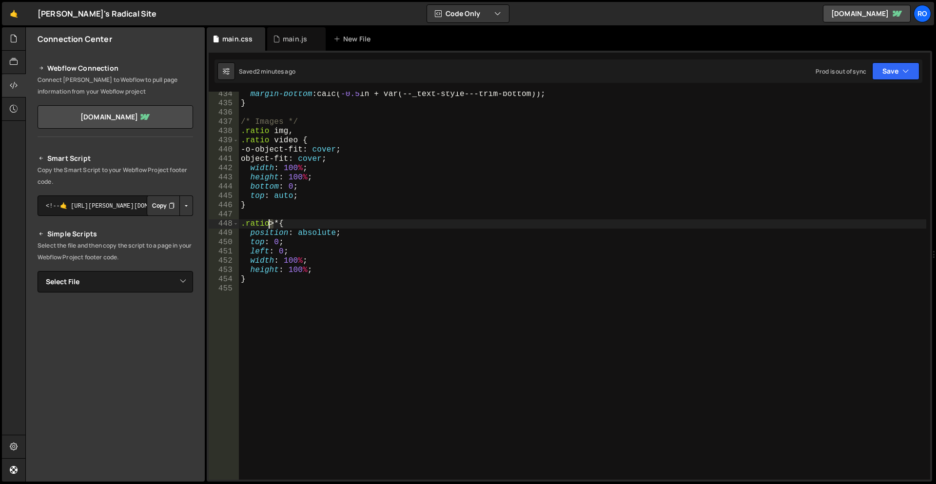
click at [271, 224] on div "margin-bottom : calc( -0.5 lh + var(--_text-style---trim-bottom)) ; } /* Images…" at bounding box center [582, 293] width 687 height 406
click at [278, 224] on div "margin-bottom : calc( -0.5 lh + var(--_text-style---trim-bottom)) ; } /* Images…" at bounding box center [582, 293] width 687 height 406
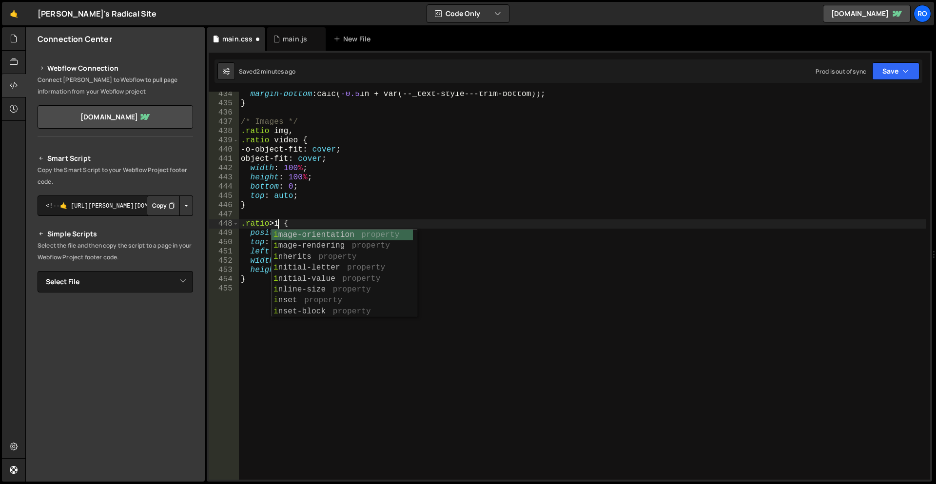
scroll to position [0, 2]
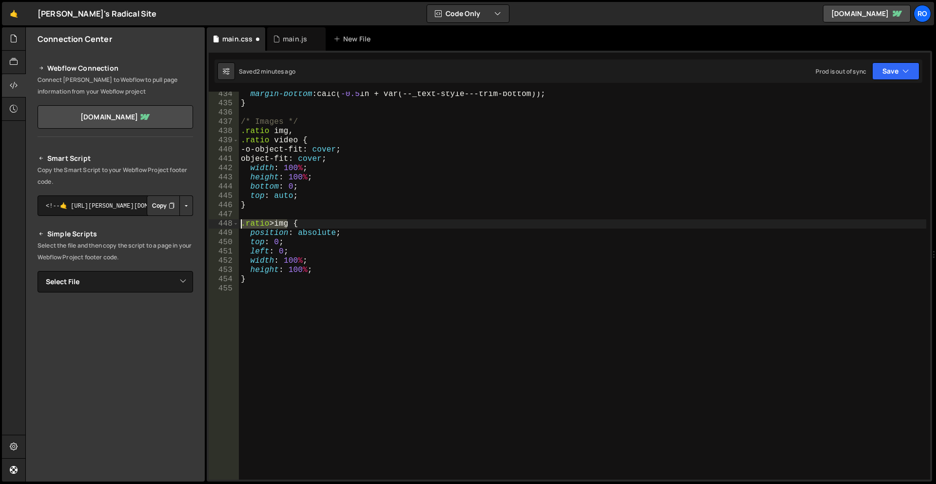
click at [242, 225] on div "margin-bottom : calc( -0.5 lh + var(--_text-style---trim-bottom)) ; } /* Images…" at bounding box center [582, 293] width 687 height 406
click at [289, 222] on div "margin-bottom : calc( -0.5 lh + var(--_text-style---trim-bottom)) ; } /* Images…" at bounding box center [582, 286] width 687 height 388
paste textarea ".ratio>img"
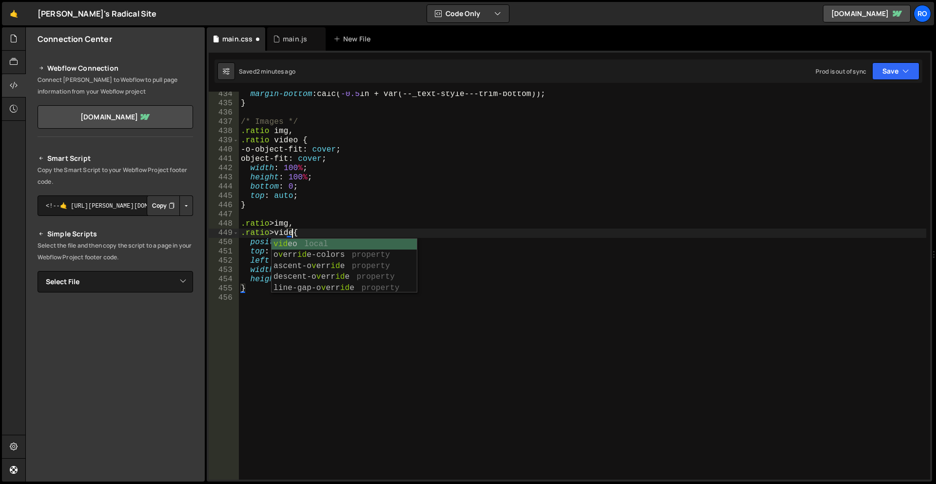
scroll to position [0, 3]
type textarea ".ratio>video{"
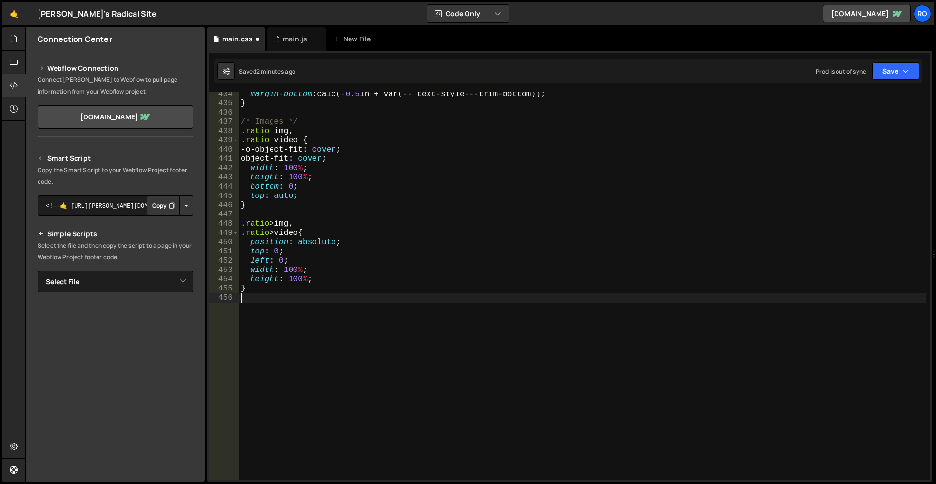
click at [369, 332] on div "margin-bottom : calc( -0.5 lh + var(--_text-style---trim-bottom)) ; } /* Images…" at bounding box center [582, 293] width 687 height 406
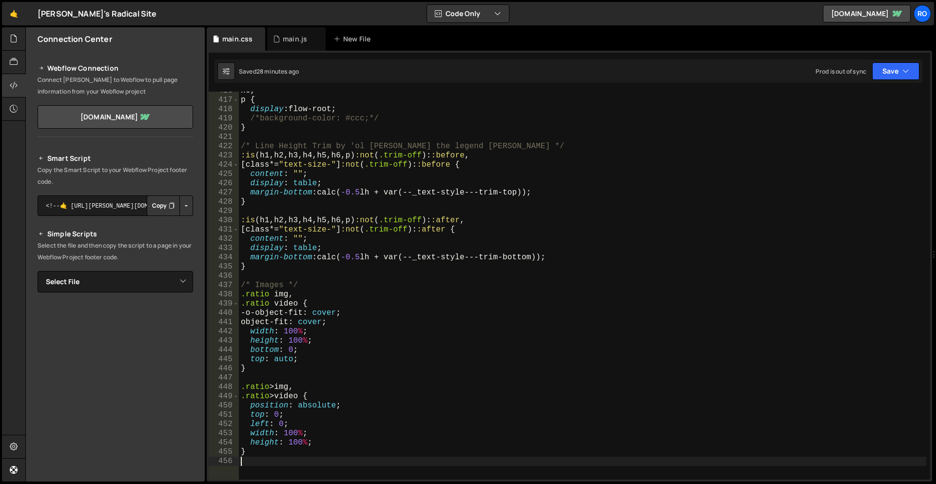
scroll to position [3849, 0]
